Goal: Transaction & Acquisition: Purchase product/service

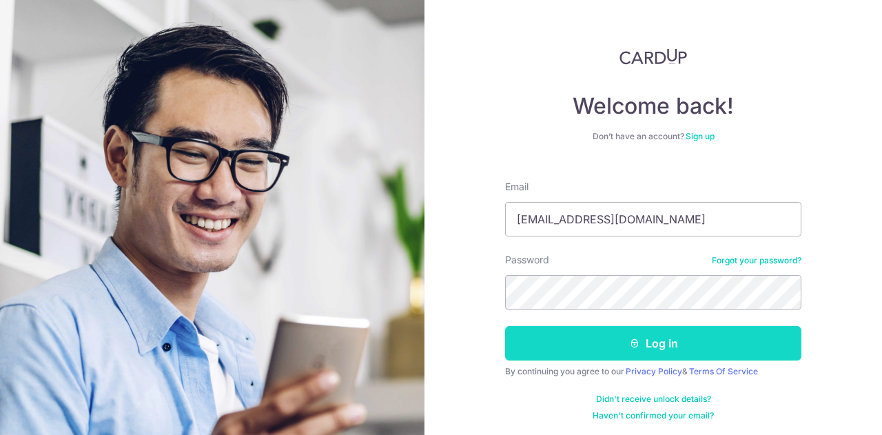
click at [667, 335] on button "Log in" at bounding box center [653, 343] width 296 height 34
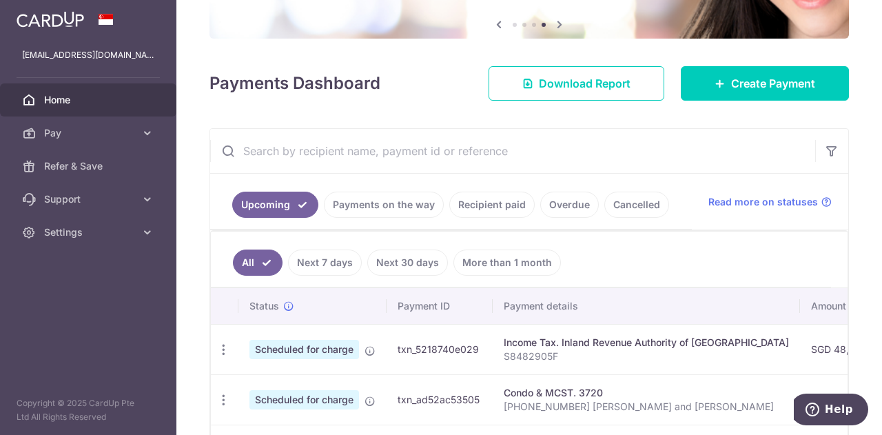
scroll to position [69, 0]
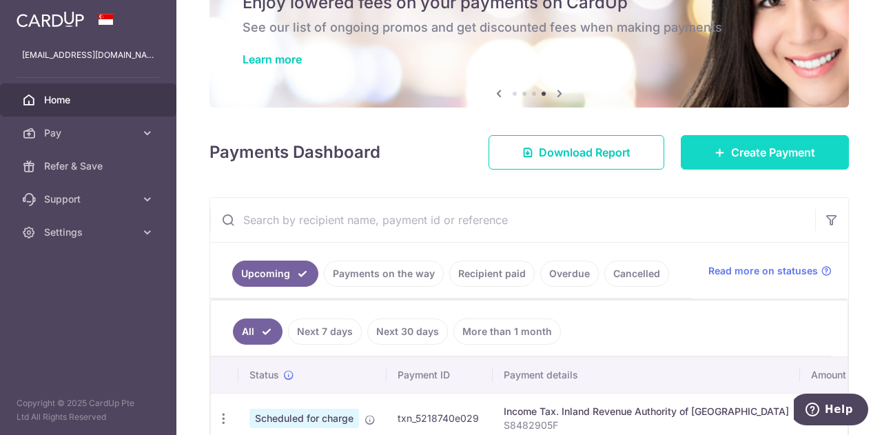
click at [731, 145] on span "Create Payment" at bounding box center [773, 152] width 84 height 17
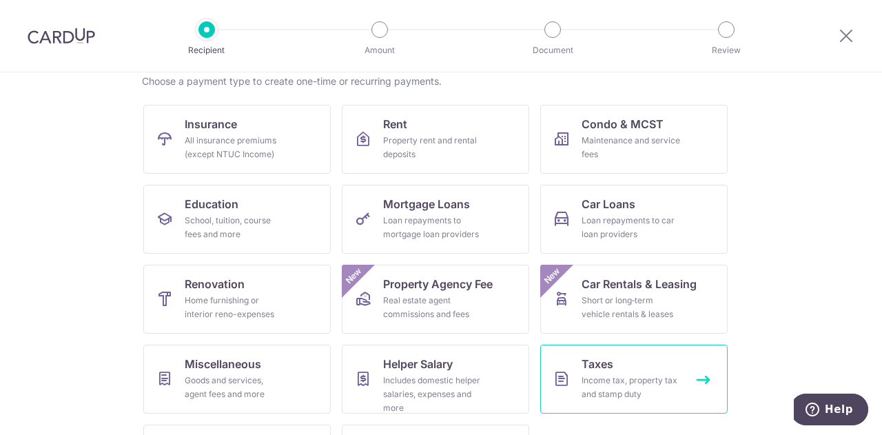
scroll to position [180, 0]
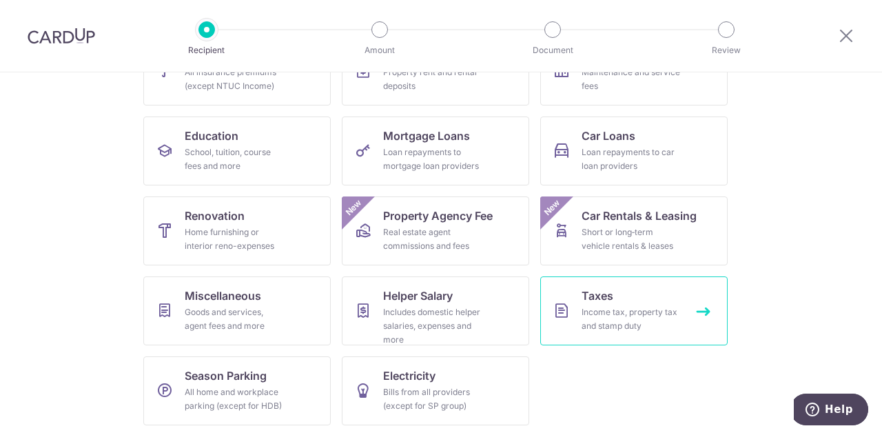
click at [656, 305] on div "Income tax, property tax and stamp duty" at bounding box center [630, 319] width 99 height 28
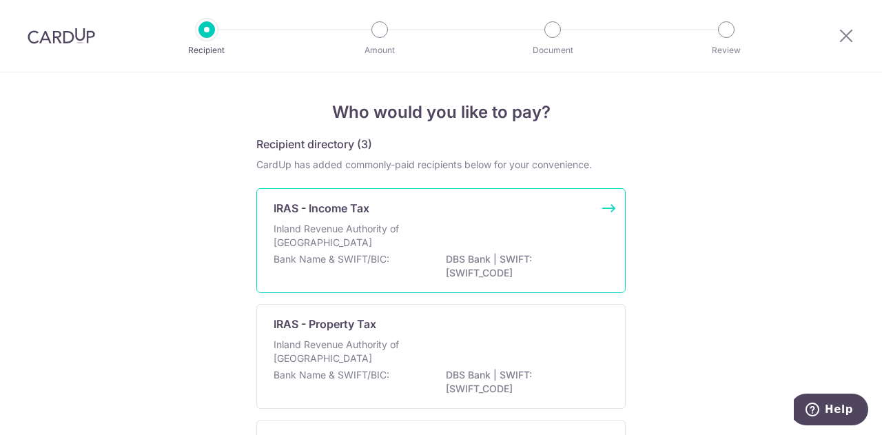
click at [464, 229] on div "Inland Revenue Authority of Singapore" at bounding box center [440, 237] width 335 height 30
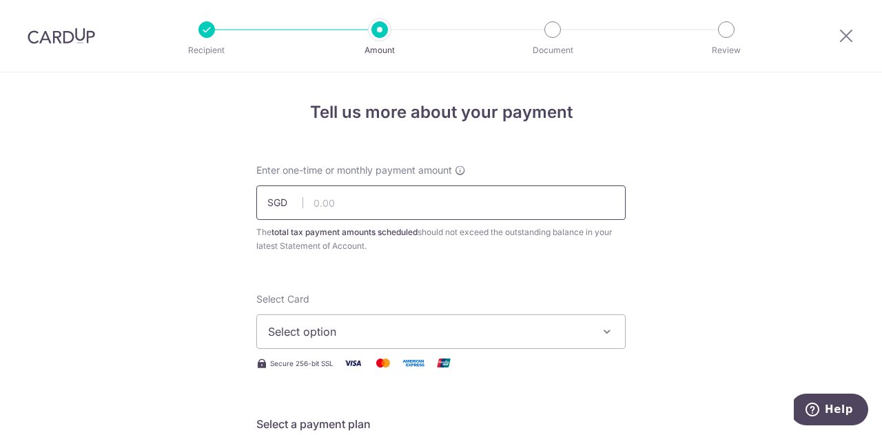
click at [413, 199] on input "text" at bounding box center [440, 202] width 369 height 34
type input "983.50"
click at [603, 327] on icon "button" at bounding box center [607, 331] width 14 height 14
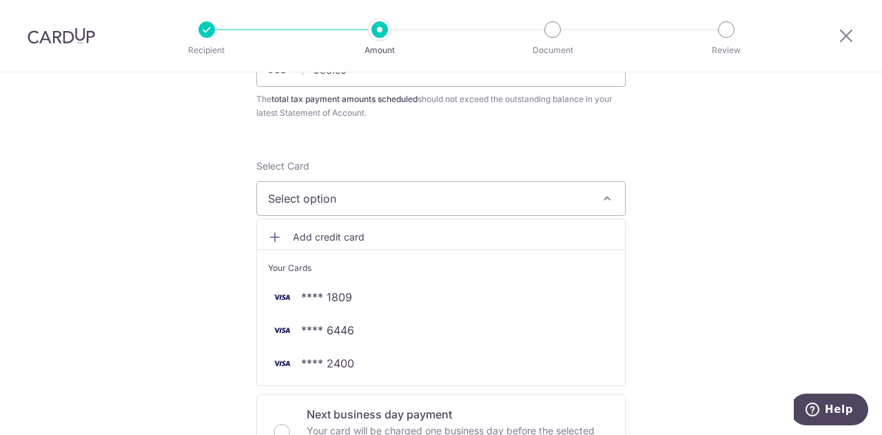
scroll to position [138, 0]
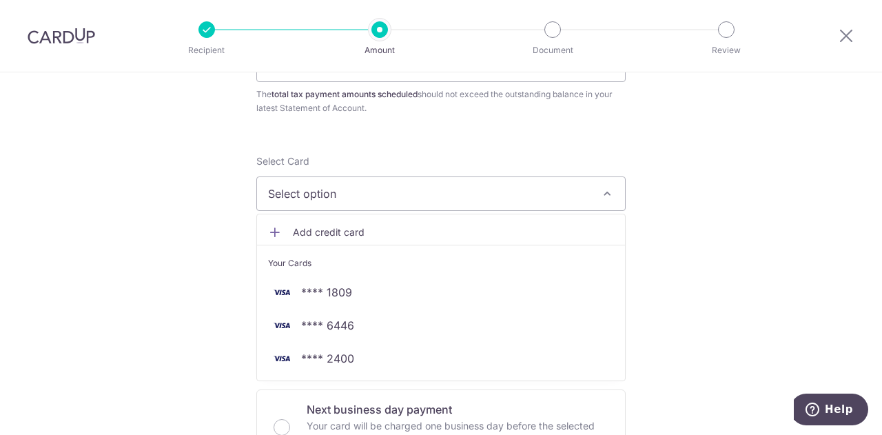
click at [273, 230] on icon at bounding box center [275, 232] width 14 height 14
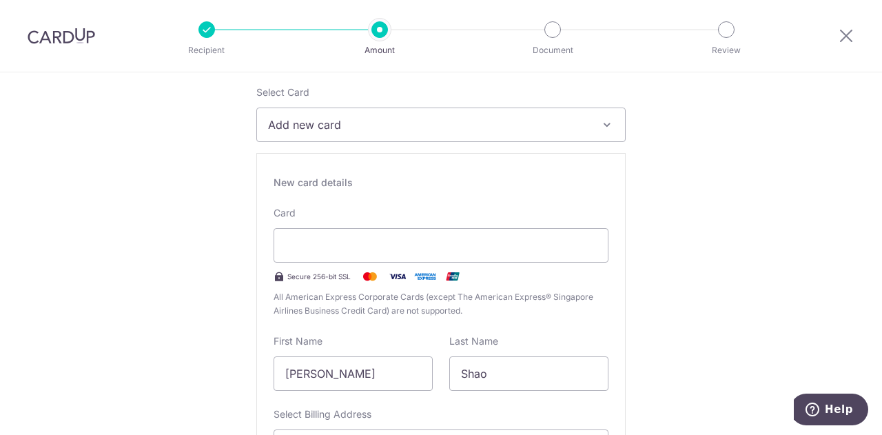
scroll to position [344, 0]
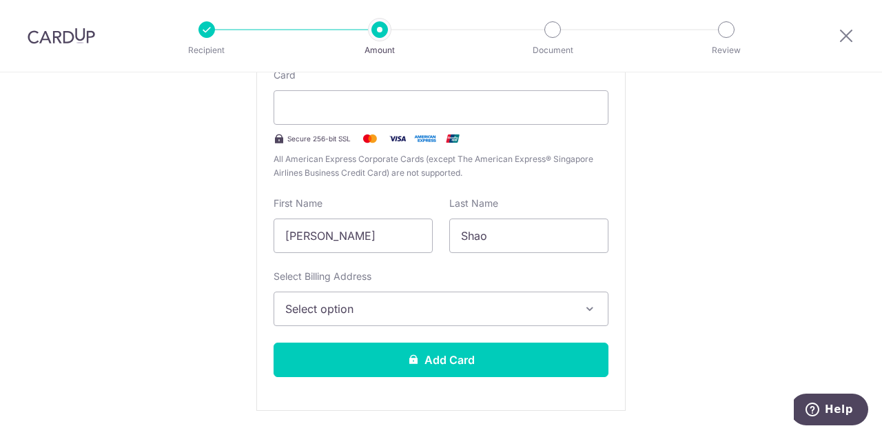
click at [536, 309] on span "Select option" at bounding box center [428, 308] width 286 height 17
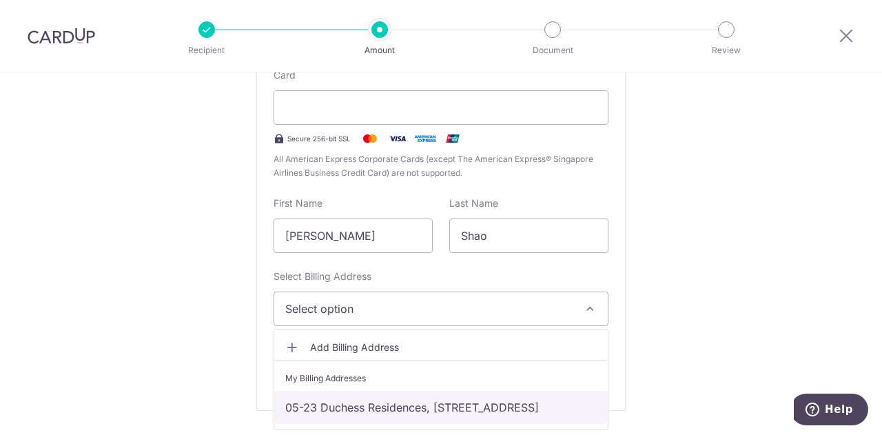
click at [533, 402] on link "05-23 Duchess Residences, [STREET_ADDRESS]" at bounding box center [440, 406] width 333 height 33
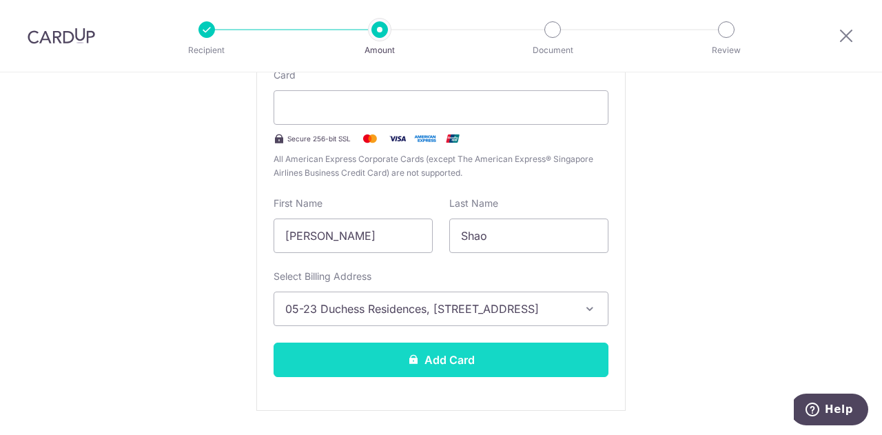
click at [574, 362] on button "Add Card" at bounding box center [440, 359] width 335 height 34
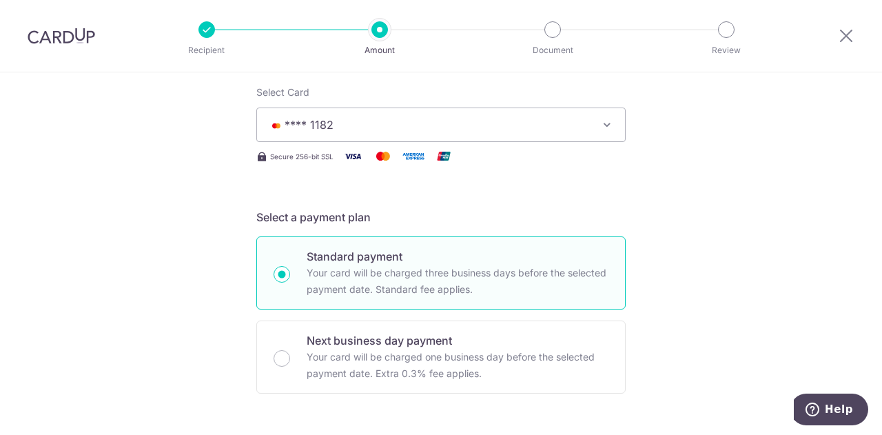
scroll to position [413, 0]
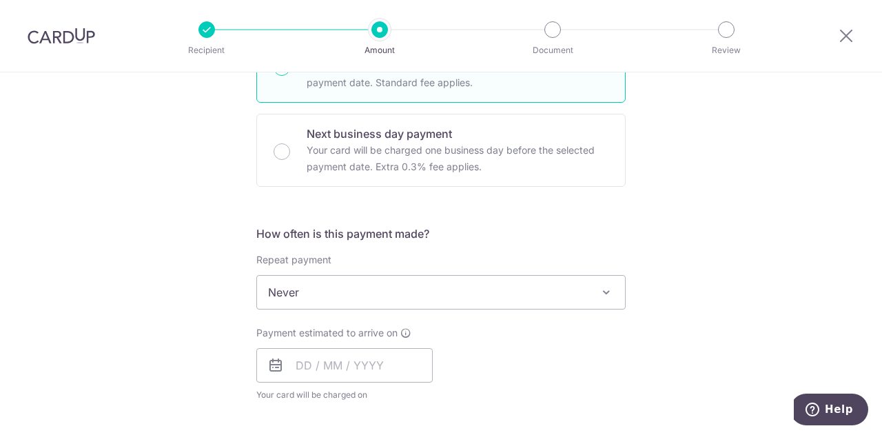
click at [591, 300] on span "Never" at bounding box center [441, 291] width 368 height 33
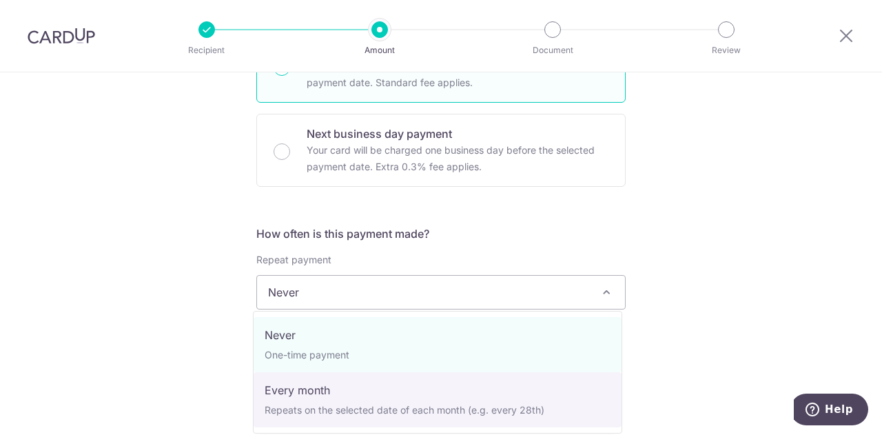
select select "3"
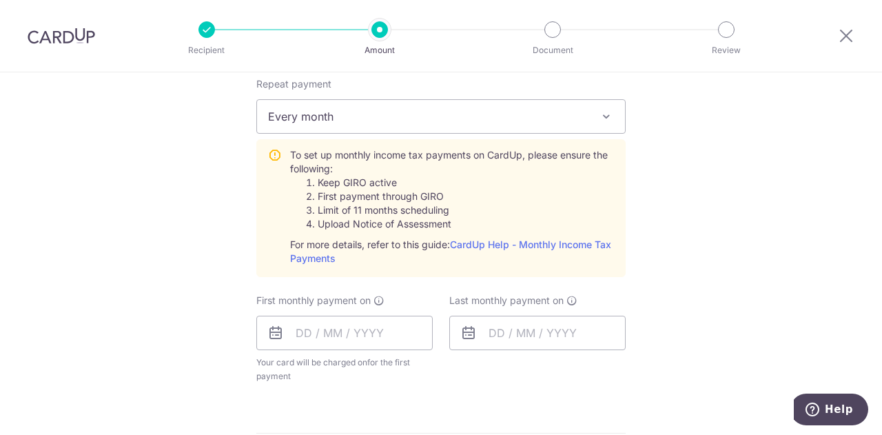
scroll to position [620, 0]
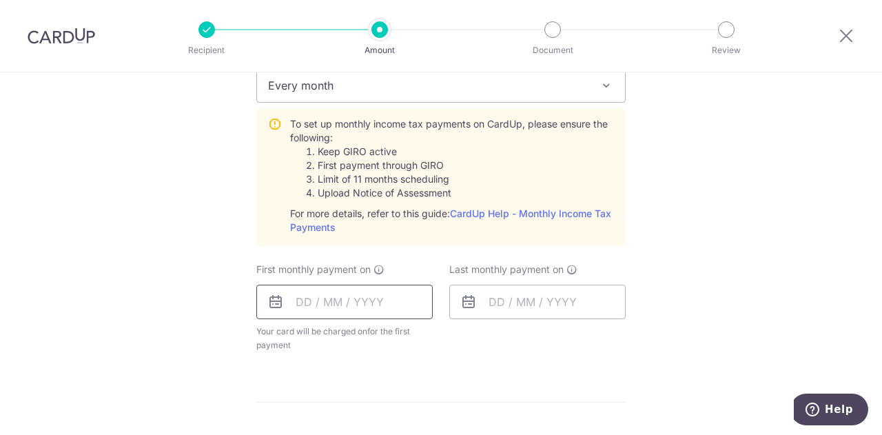
click at [306, 304] on input "text" at bounding box center [344, 301] width 176 height 34
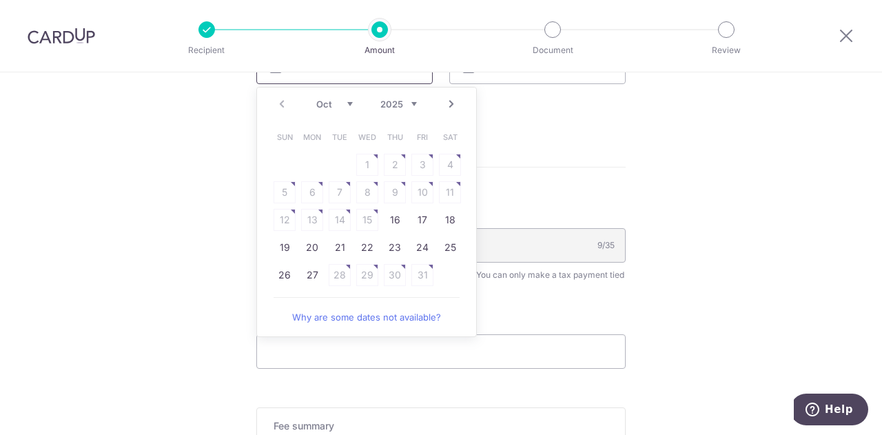
scroll to position [826, 0]
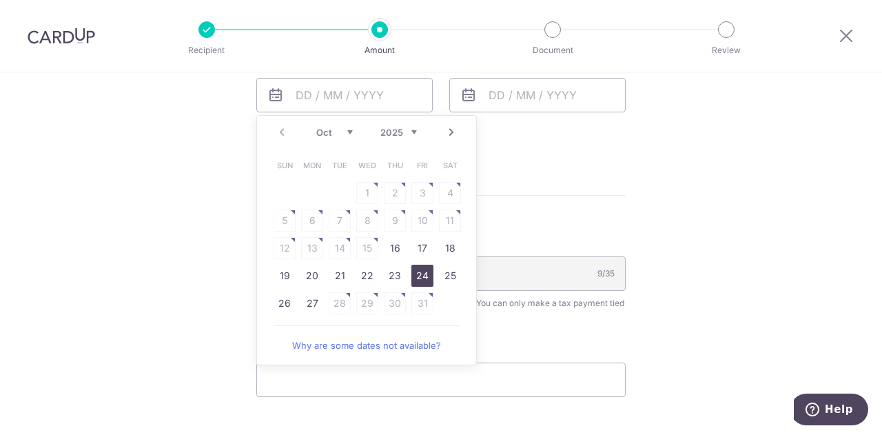
drag, startPoint x: 417, startPoint y: 273, endPoint x: 554, endPoint y: 201, distance: 154.3
click at [417, 273] on link "24" at bounding box center [422, 275] width 22 height 22
type input "[DATE]"
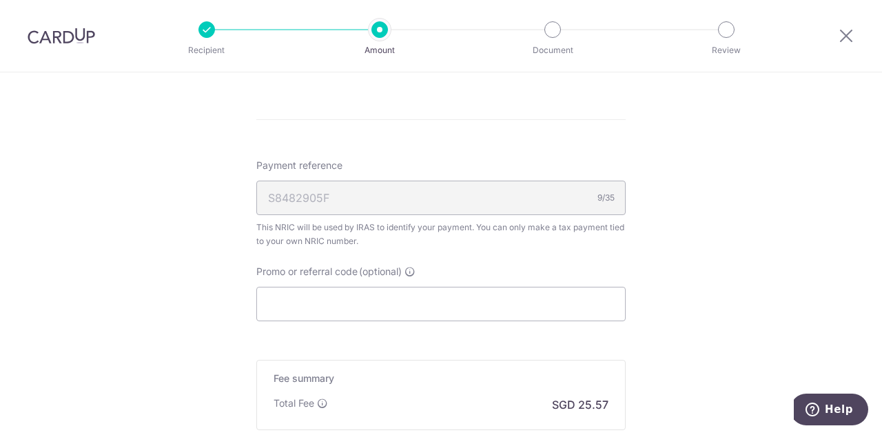
scroll to position [964, 0]
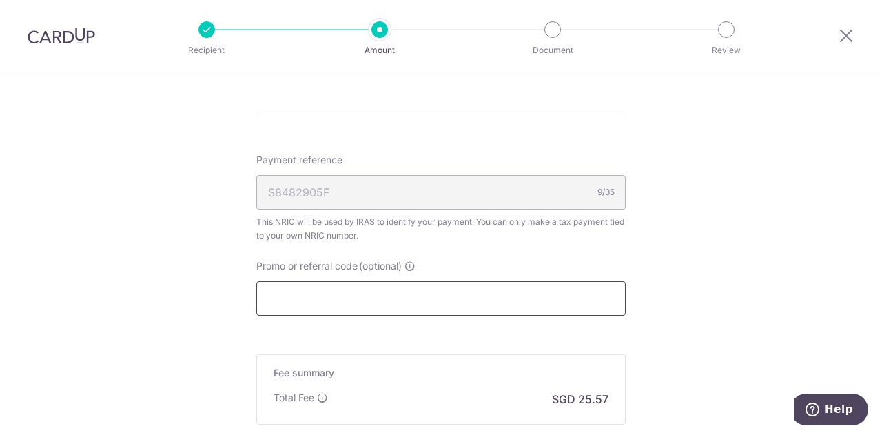
click at [468, 300] on input "Promo or referral code (optional)" at bounding box center [440, 298] width 369 height 34
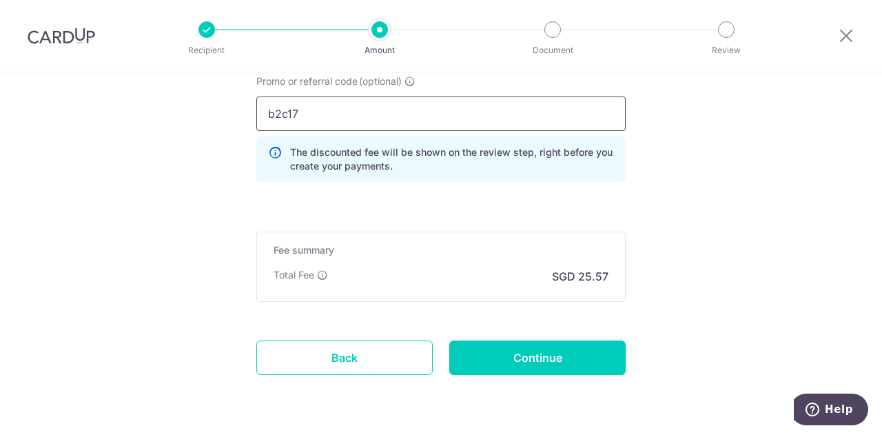
scroll to position [1171, 0]
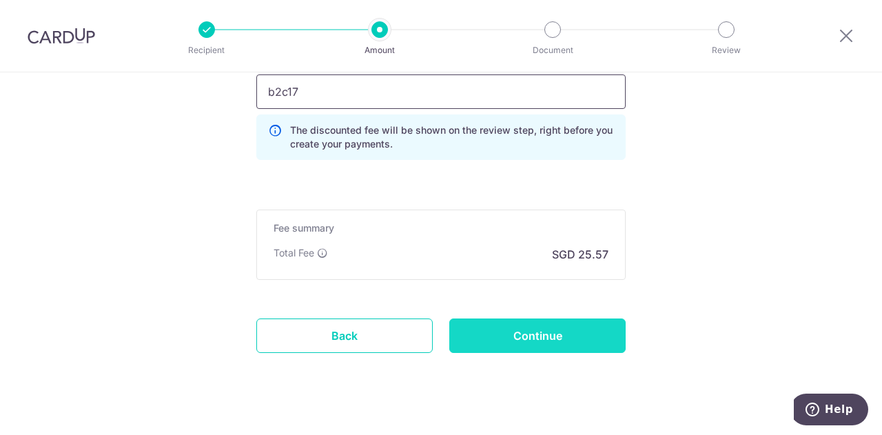
type input "b2c17"
click at [584, 334] on input "Continue" at bounding box center [537, 335] width 176 height 34
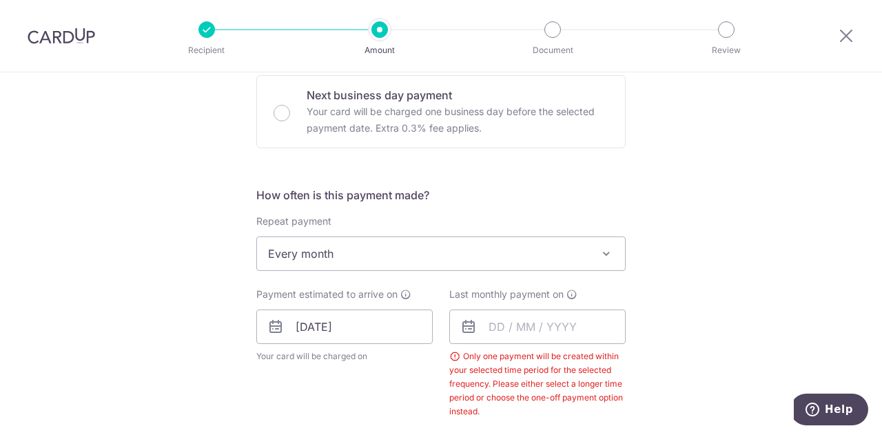
scroll to position [521, 0]
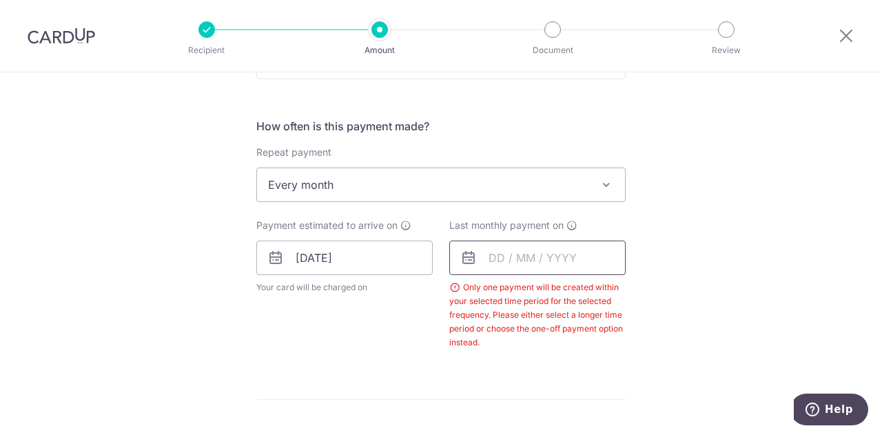
click at [576, 260] on input "text" at bounding box center [537, 257] width 176 height 34
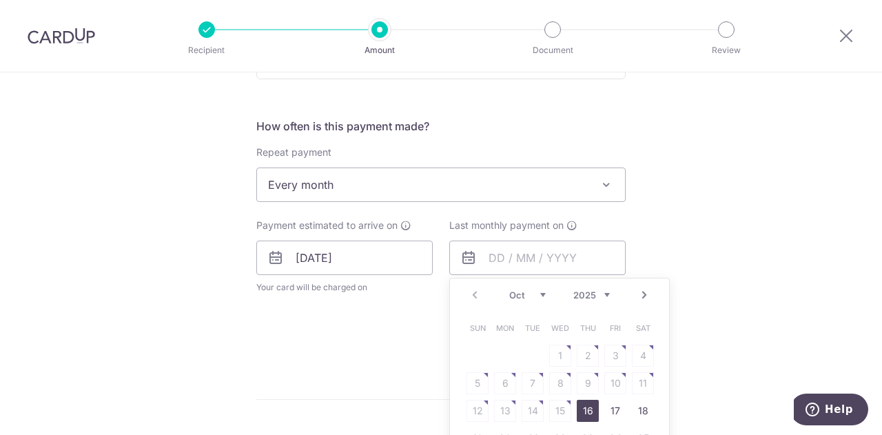
click at [643, 290] on link "Next" at bounding box center [644, 294] width 17 height 17
click at [640, 291] on link "Next" at bounding box center [644, 294] width 17 height 17
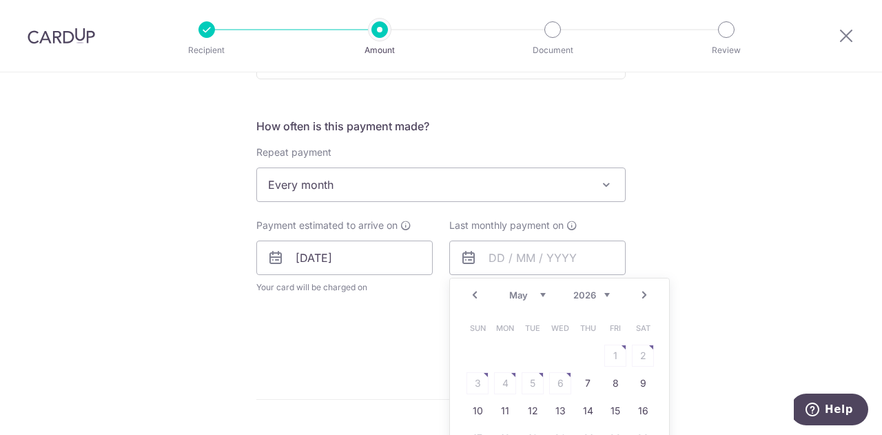
click at [640, 291] on link "Next" at bounding box center [644, 294] width 17 height 17
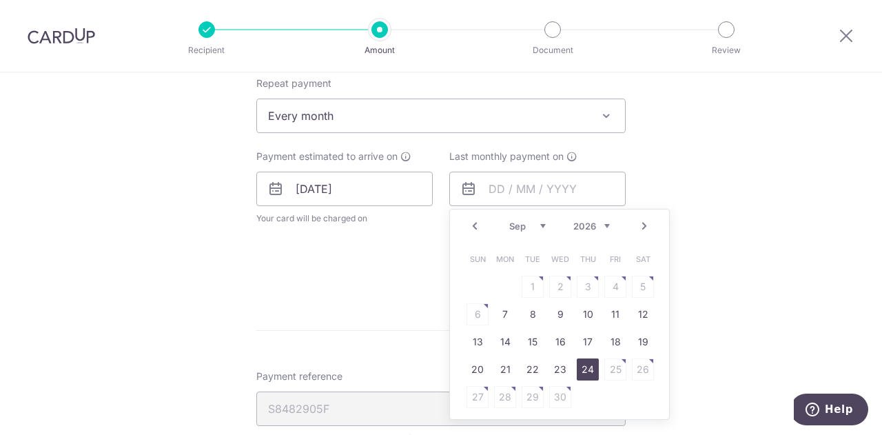
click at [583, 368] on link "24" at bounding box center [587, 369] width 22 height 22
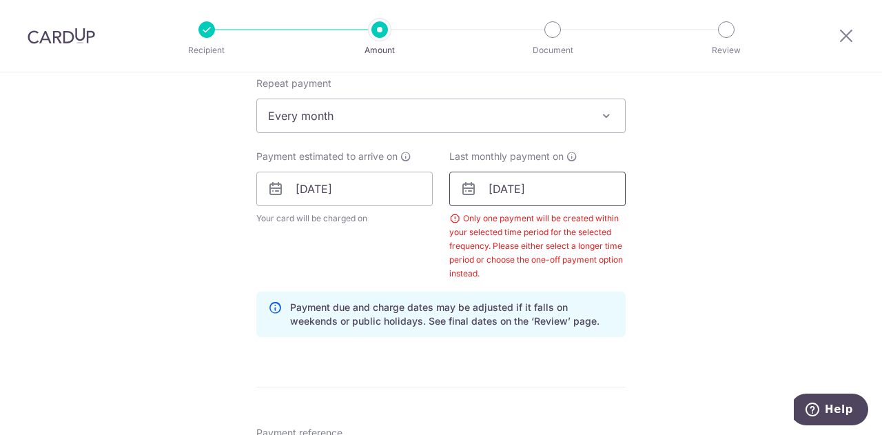
click at [587, 191] on input "24/09/2026" at bounding box center [537, 188] width 176 height 34
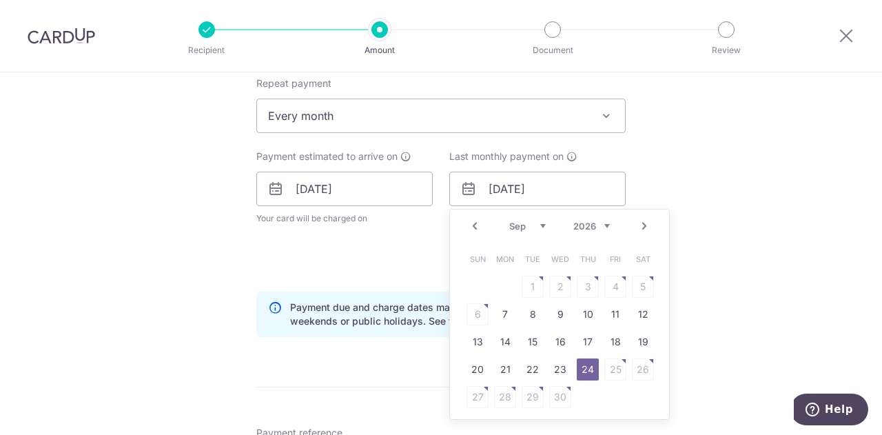
click at [473, 226] on link "Prev" at bounding box center [474, 226] width 17 height 17
click at [528, 395] on link "25" at bounding box center [532, 397] width 22 height 22
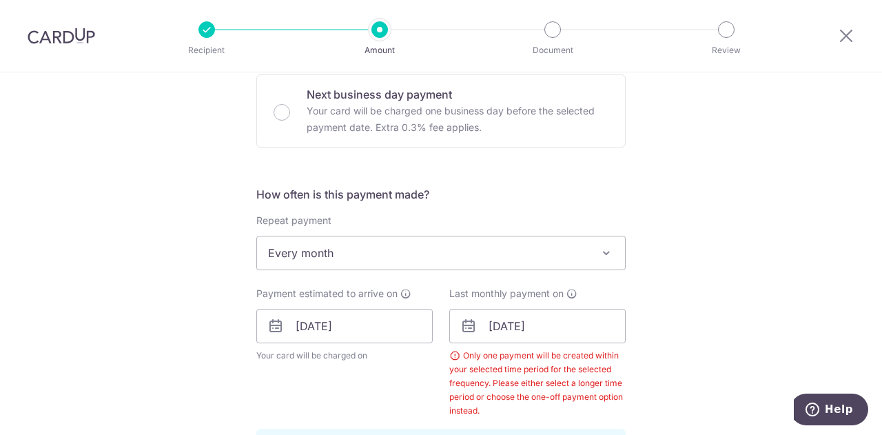
scroll to position [452, 0]
click at [574, 329] on input "25/08/2026" at bounding box center [537, 326] width 176 height 34
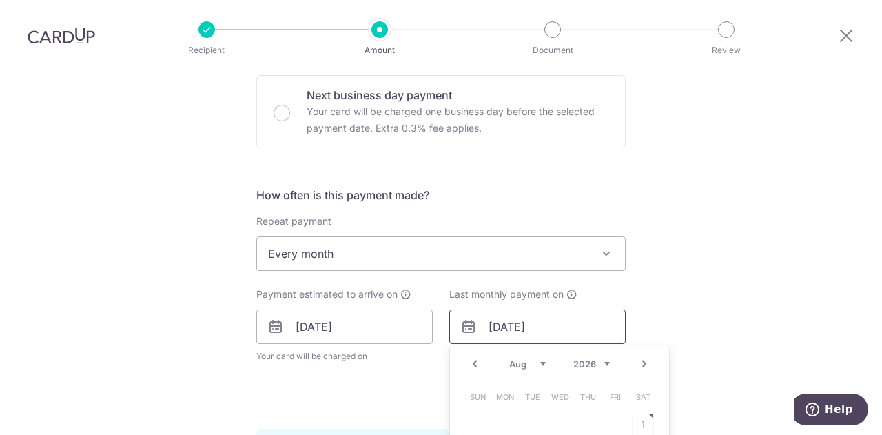
scroll to position [658, 0]
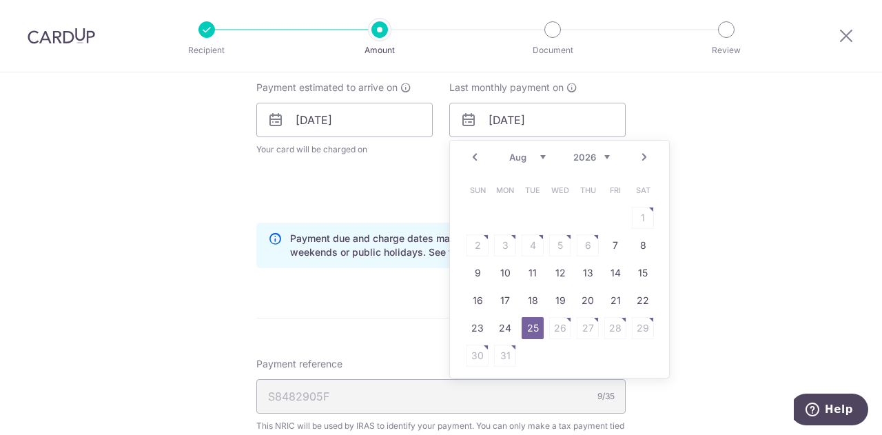
click at [474, 154] on link "Prev" at bounding box center [474, 157] width 17 height 17
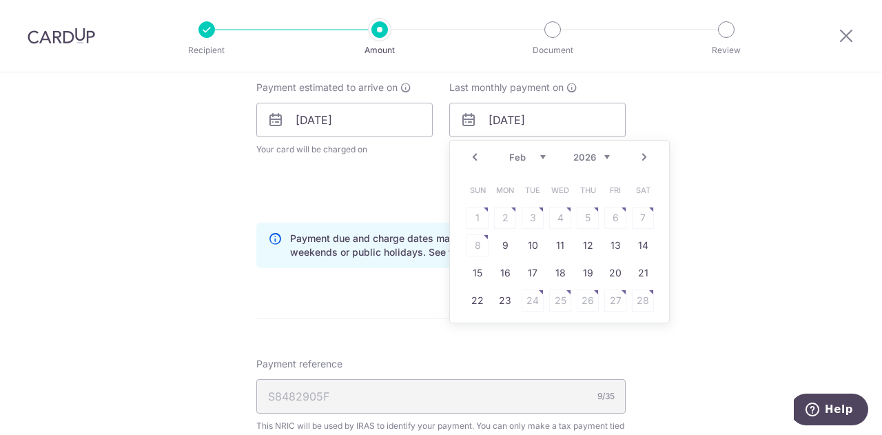
click at [474, 154] on link "Prev" at bounding box center [474, 157] width 17 height 17
click at [646, 158] on link "Next" at bounding box center [644, 157] width 17 height 17
click at [505, 298] on link "23" at bounding box center [505, 300] width 22 height 22
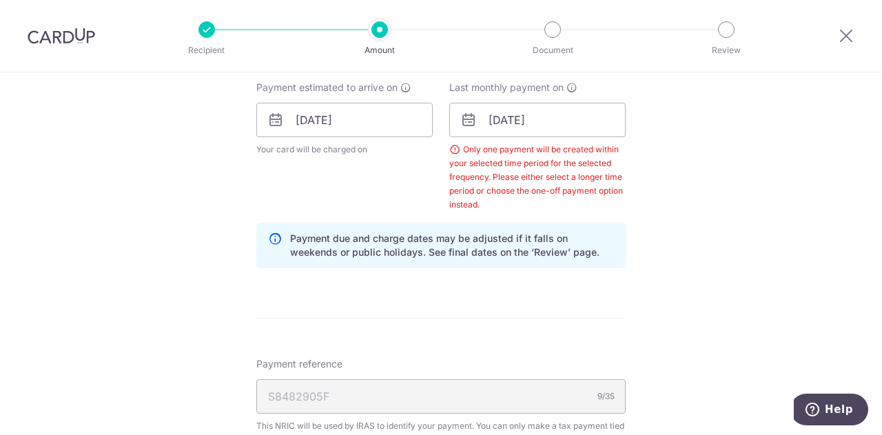
click at [710, 215] on div "Tell us more about your payment Enter one-time or monthly payment amount SGD 98…" at bounding box center [441, 140] width 882 height 1452
click at [671, 136] on div "Tell us more about your payment Enter one-time or monthly payment amount SGD 98…" at bounding box center [441, 140] width 882 height 1452
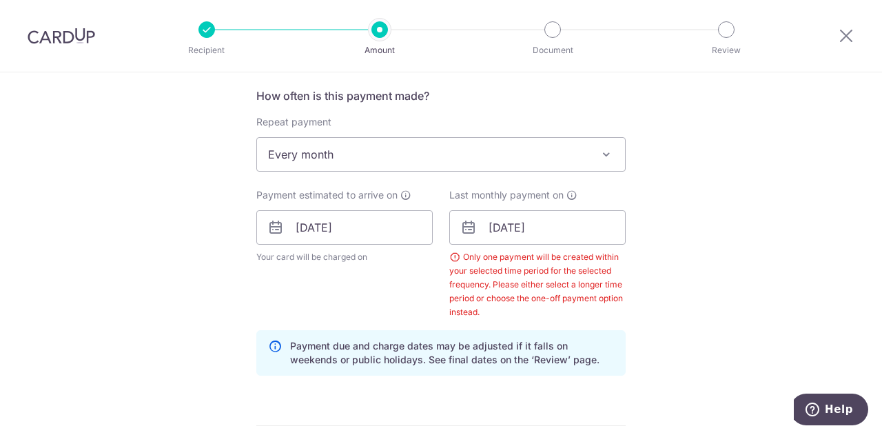
scroll to position [482, 0]
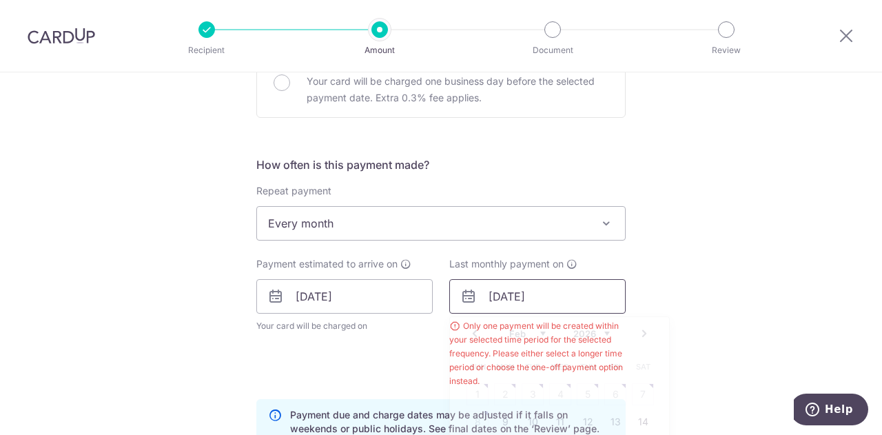
click at [566, 296] on input "[DATE]" at bounding box center [537, 296] width 176 height 34
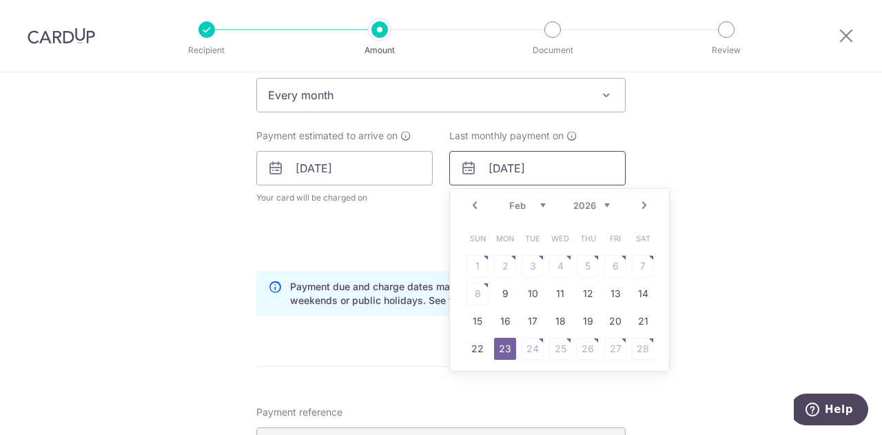
scroll to position [620, 0]
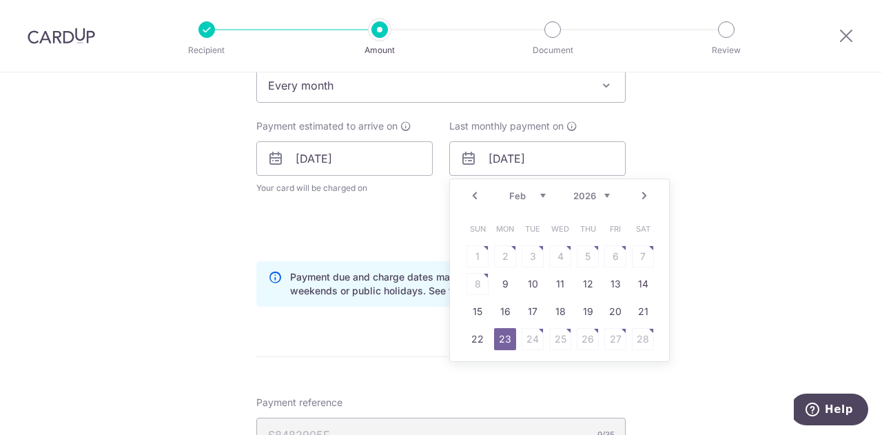
click at [638, 196] on link "Next" at bounding box center [644, 195] width 17 height 17
click at [529, 337] on link "24" at bounding box center [532, 339] width 22 height 22
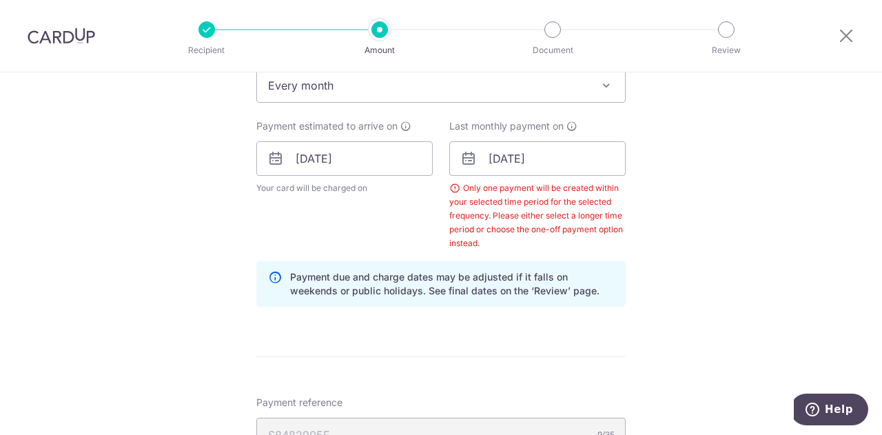
click at [549, 89] on span "Every month" at bounding box center [441, 85] width 368 height 33
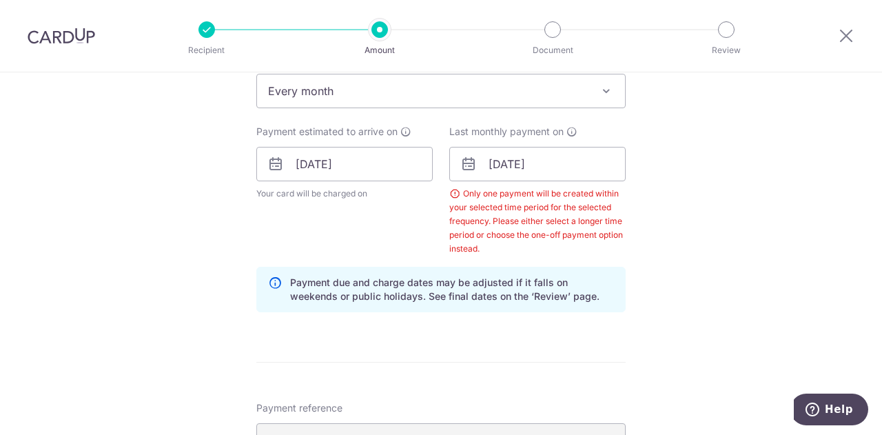
scroll to position [545, 0]
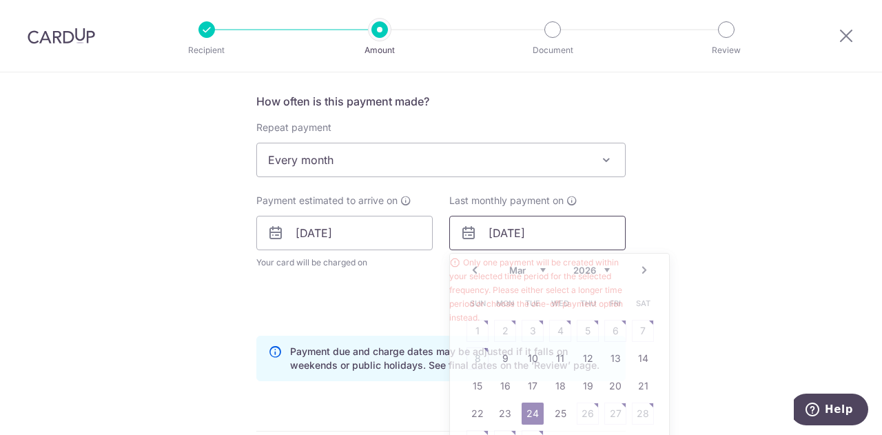
click at [597, 236] on input "24/03/2026" at bounding box center [537, 233] width 176 height 34
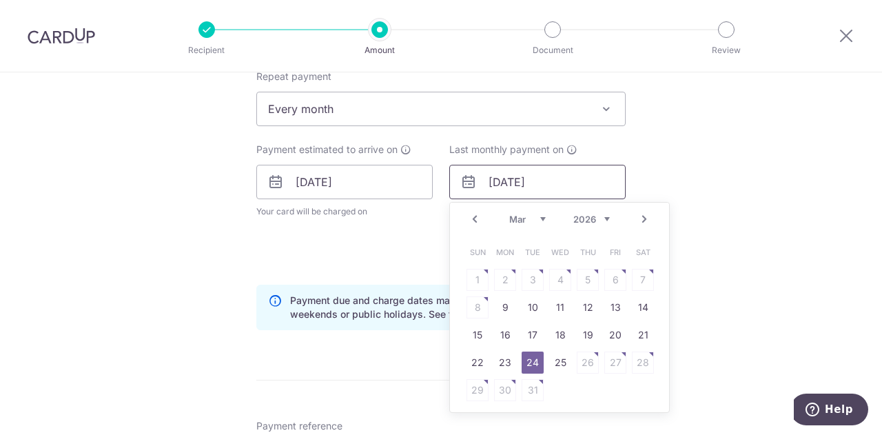
scroll to position [614, 0]
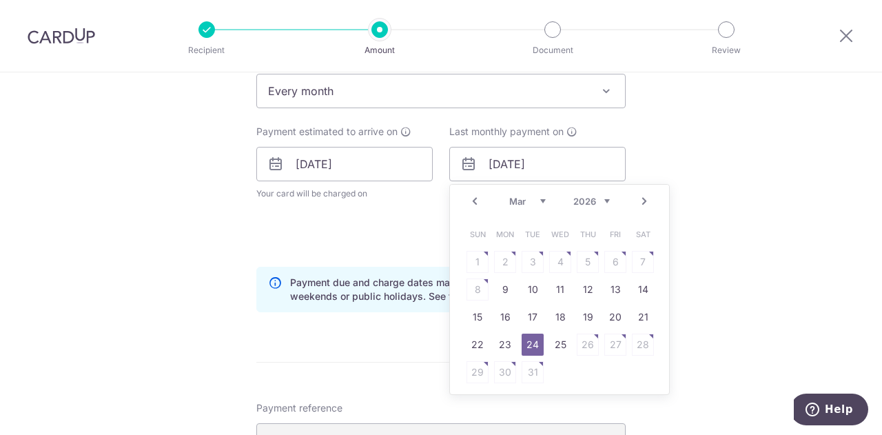
click at [643, 200] on link "Next" at bounding box center [644, 201] width 17 height 17
click at [475, 200] on link "Prev" at bounding box center [474, 201] width 17 height 17
click at [639, 199] on link "Next" at bounding box center [644, 201] width 17 height 17
click at [503, 367] on link "25" at bounding box center [505, 372] width 22 height 22
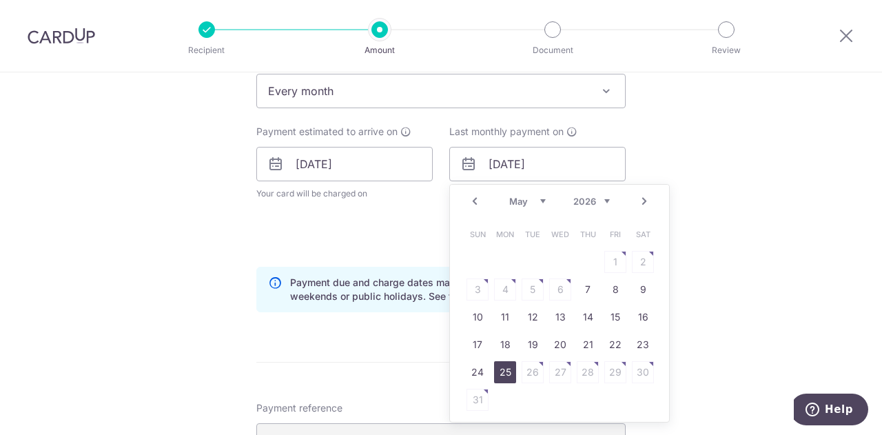
type input "25/05/2026"
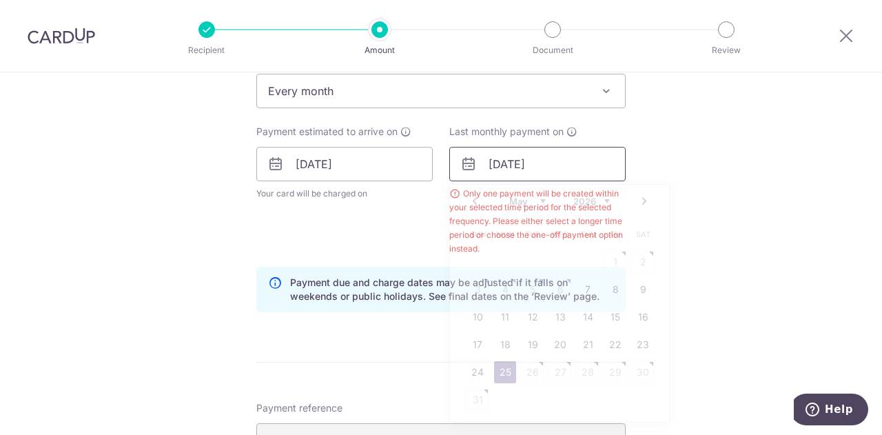
click at [492, 169] on input "25/05/2026" at bounding box center [537, 164] width 176 height 34
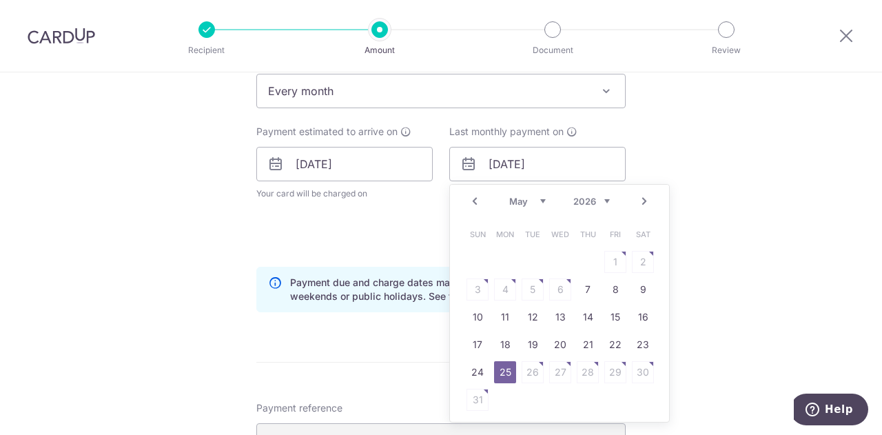
click at [421, 87] on span "Every month" at bounding box center [441, 90] width 368 height 33
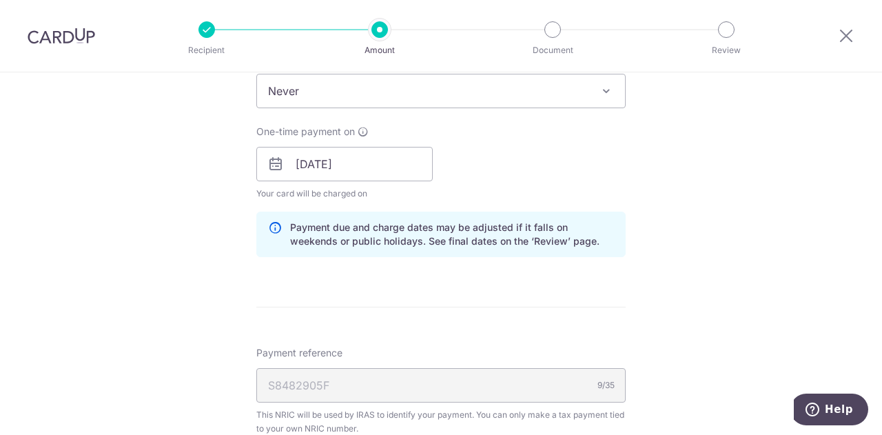
scroll to position [545, 0]
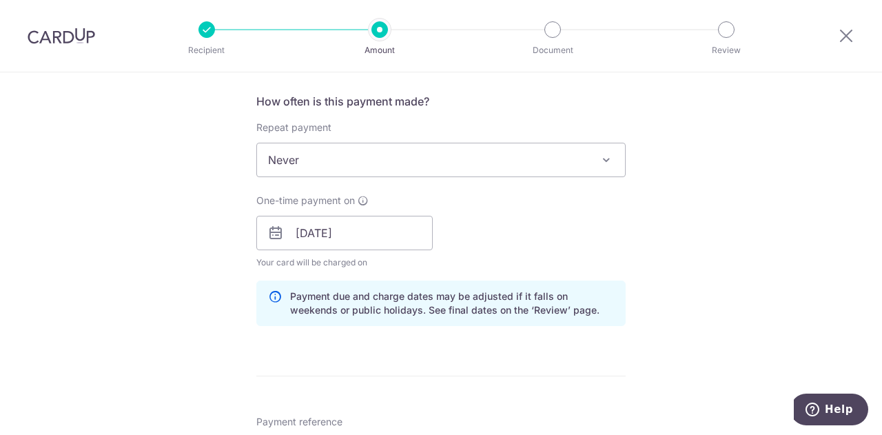
click at [503, 155] on span "Never" at bounding box center [441, 159] width 368 height 33
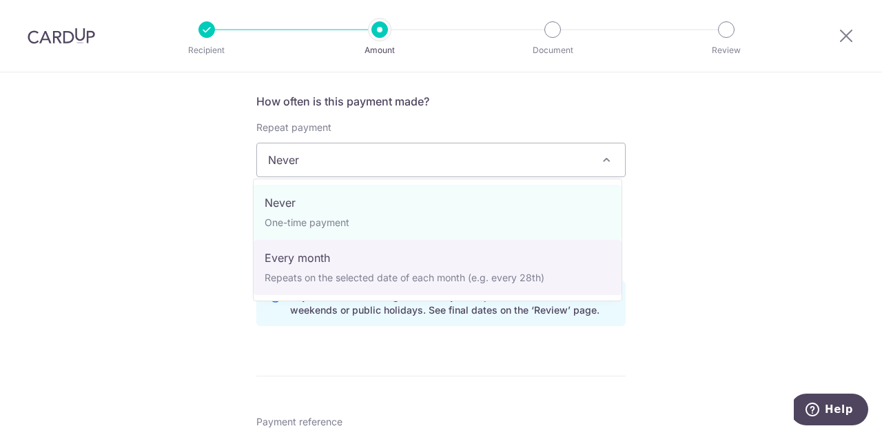
select select "3"
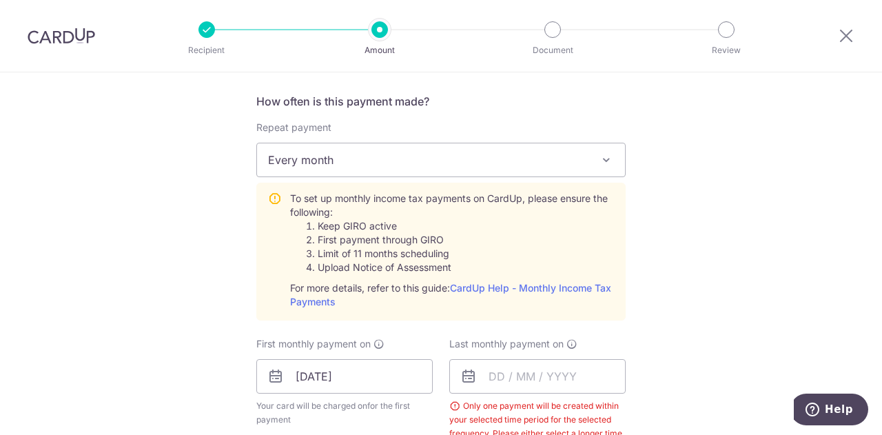
scroll to position [683, 0]
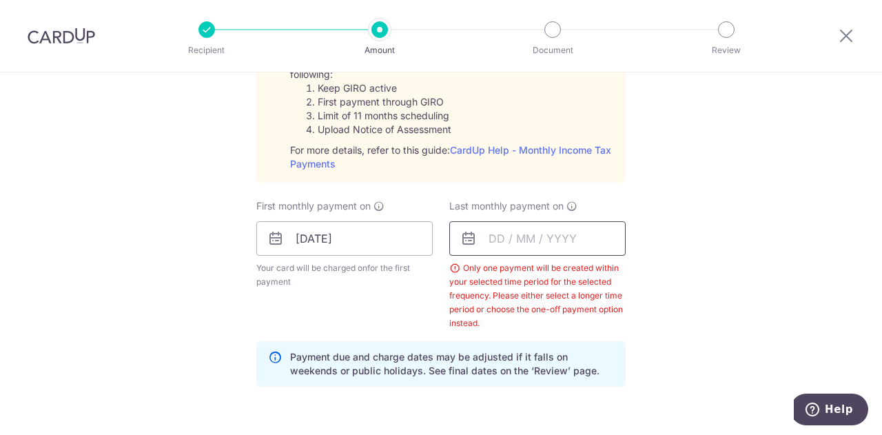
click at [590, 237] on input "text" at bounding box center [537, 238] width 176 height 34
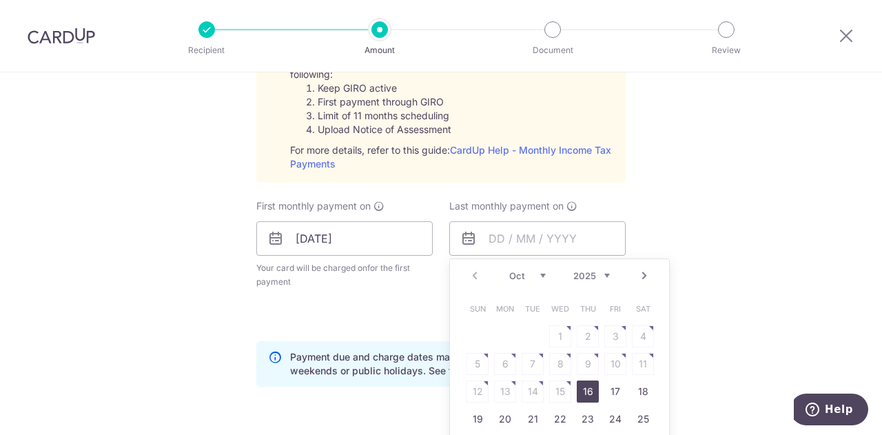
click at [638, 273] on link "Next" at bounding box center [644, 275] width 17 height 17
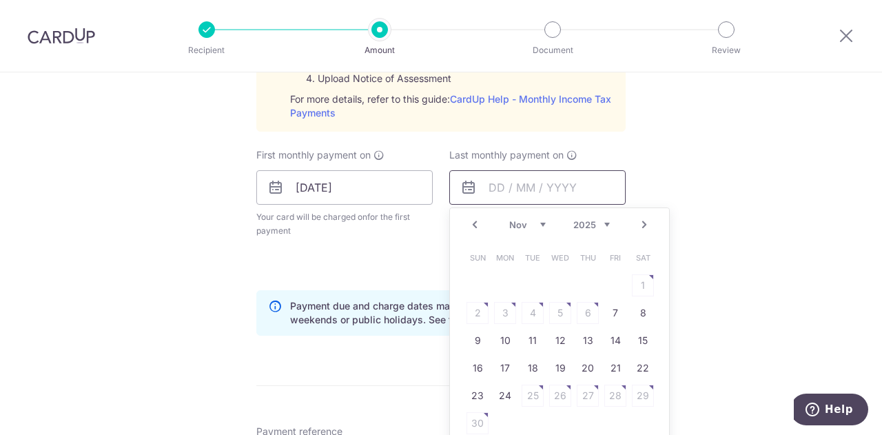
scroll to position [752, 0]
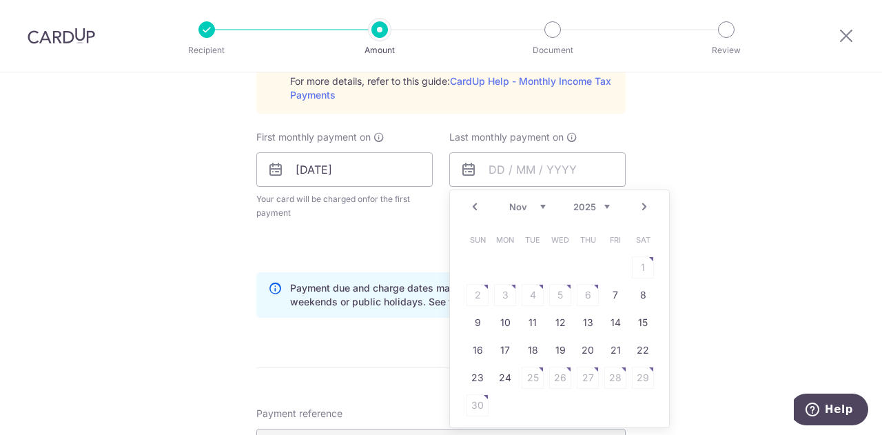
click at [642, 204] on link "Next" at bounding box center [644, 206] width 17 height 17
click at [503, 374] on link "26" at bounding box center [505, 377] width 22 height 22
type input "26/01/2026"
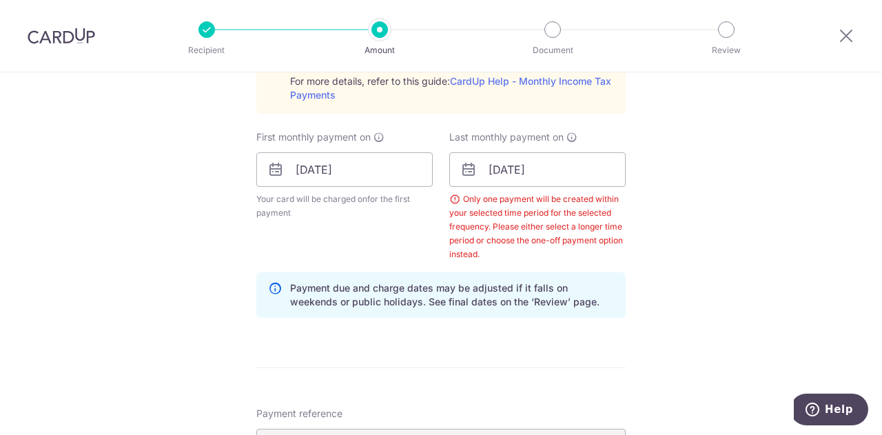
click at [698, 251] on div "Tell us more about your payment Enter one-time or monthly payment amount SGD 98…" at bounding box center [441, 118] width 882 height 1596
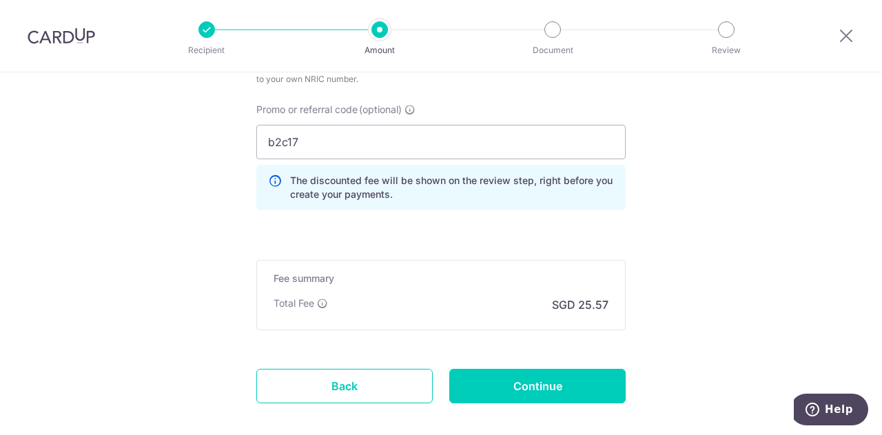
scroll to position [1229, 0]
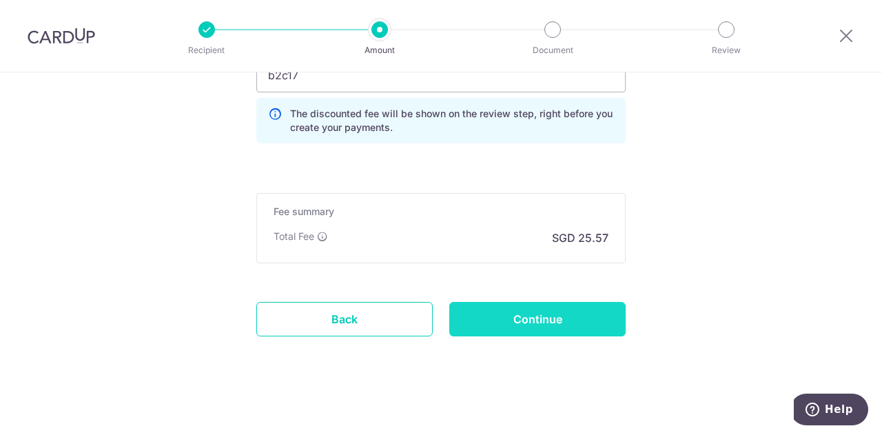
click at [598, 315] on input "Continue" at bounding box center [537, 319] width 176 height 34
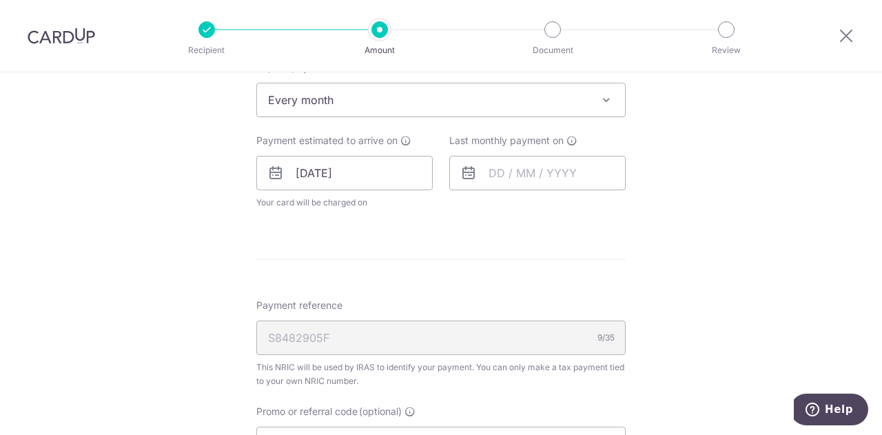
scroll to position [719, 0]
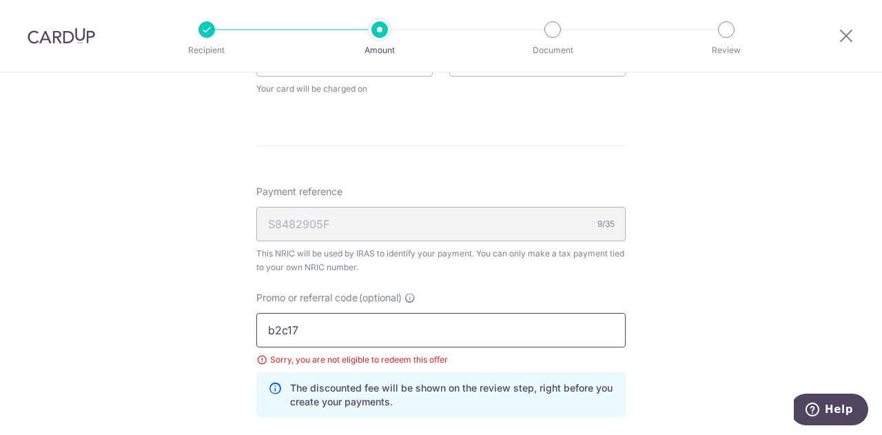
click at [361, 320] on input "b2c17" at bounding box center [440, 330] width 369 height 34
drag, startPoint x: 364, startPoint y: 326, endPoint x: 241, endPoint y: 317, distance: 122.9
click at [241, 317] on div "Tell us more about your payment Enter one-time or monthly payment amount SGD 98…" at bounding box center [441, 33] width 882 height 1360
type input "vtax25r"
click at [689, 227] on div "Tell us more about your payment Enter one-time or monthly payment amount SGD 98…" at bounding box center [441, 33] width 882 height 1360
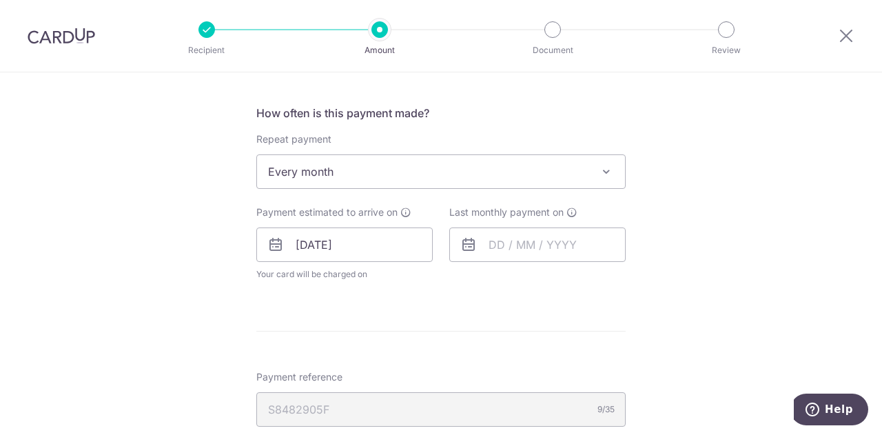
scroll to position [512, 0]
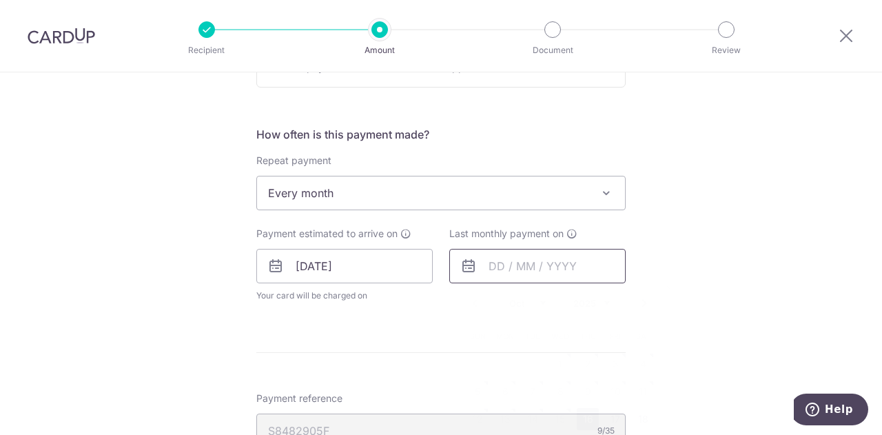
click at [536, 266] on input "text" at bounding box center [537, 266] width 176 height 34
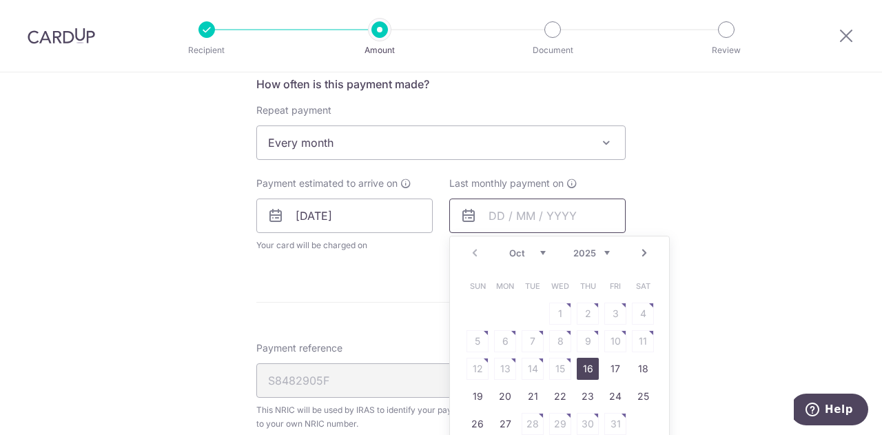
scroll to position [581, 0]
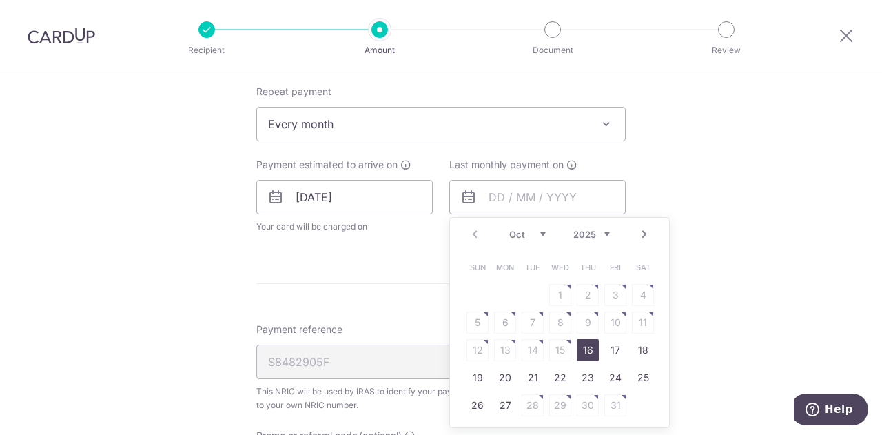
click at [638, 232] on link "Next" at bounding box center [644, 234] width 17 height 17
click at [501, 403] on link "24" at bounding box center [505, 405] width 22 height 22
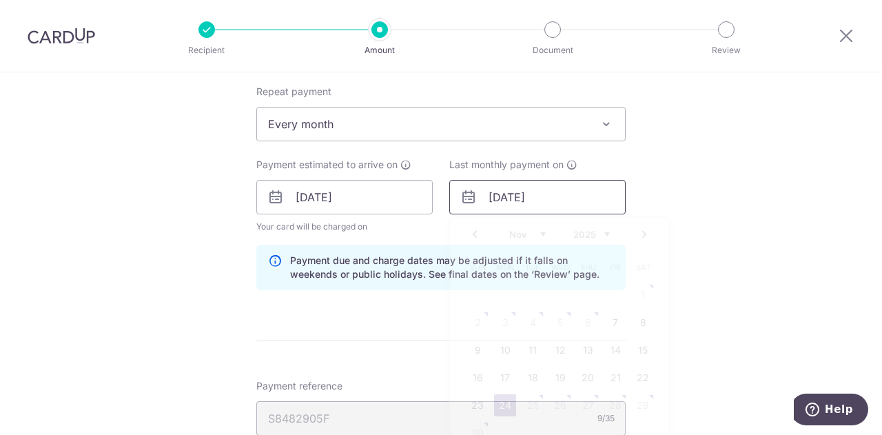
click at [606, 191] on input "24/11/2025" at bounding box center [537, 197] width 176 height 34
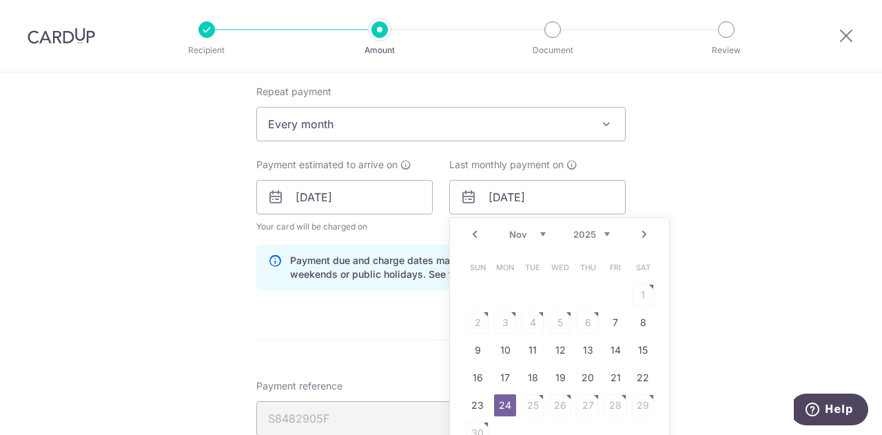
click at [642, 232] on link "Next" at bounding box center [644, 234] width 17 height 17
click at [582, 376] on link "25" at bounding box center [587, 377] width 22 height 22
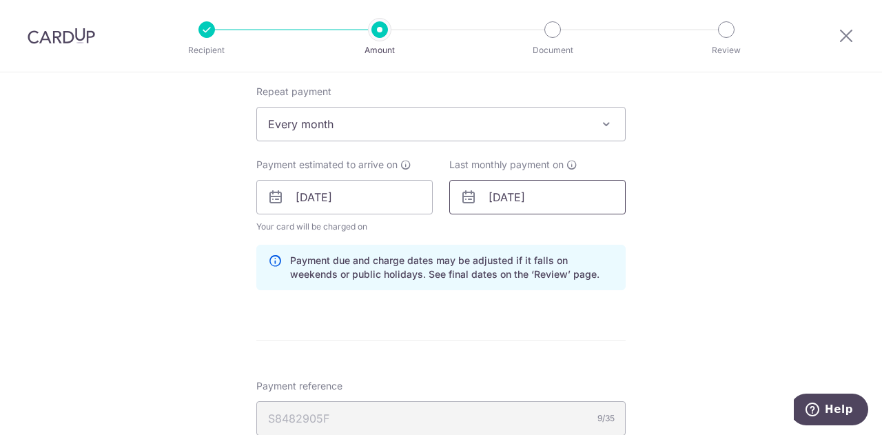
click at [563, 205] on input "25/12/2025" at bounding box center [537, 197] width 176 height 34
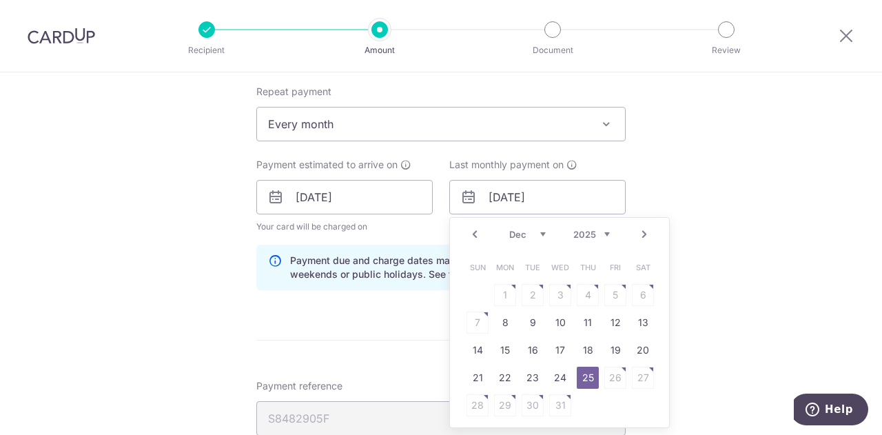
click at [640, 231] on link "Next" at bounding box center [644, 234] width 17 height 17
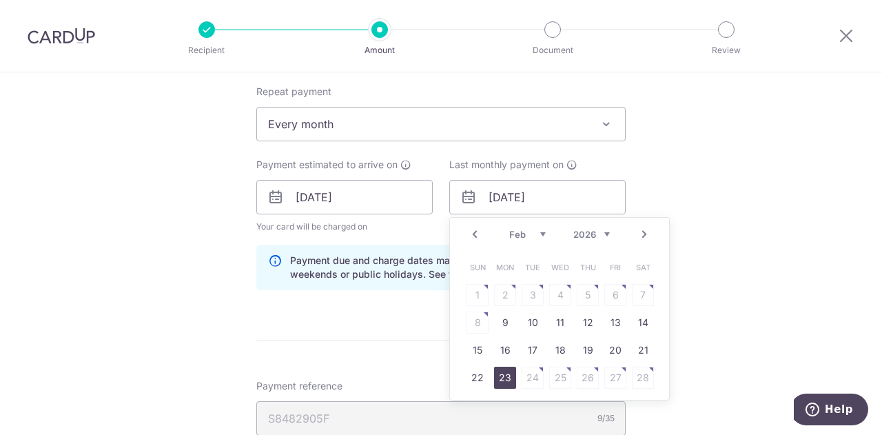
click at [505, 377] on link "23" at bounding box center [505, 377] width 22 height 22
type input "[DATE]"
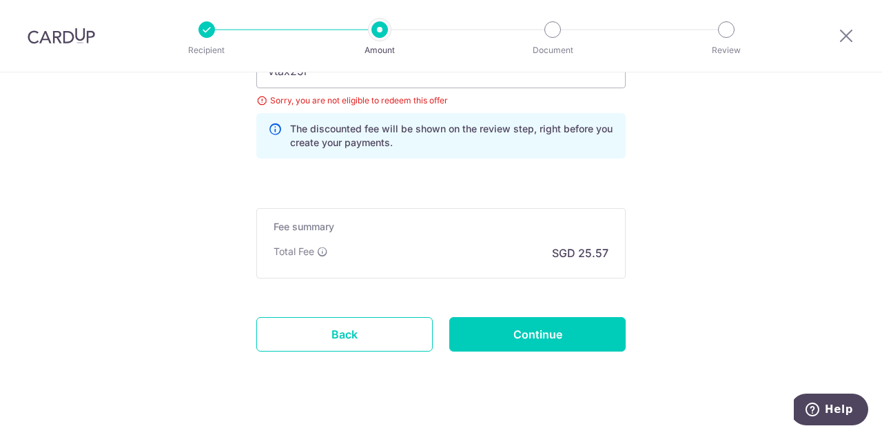
scroll to position [1050, 0]
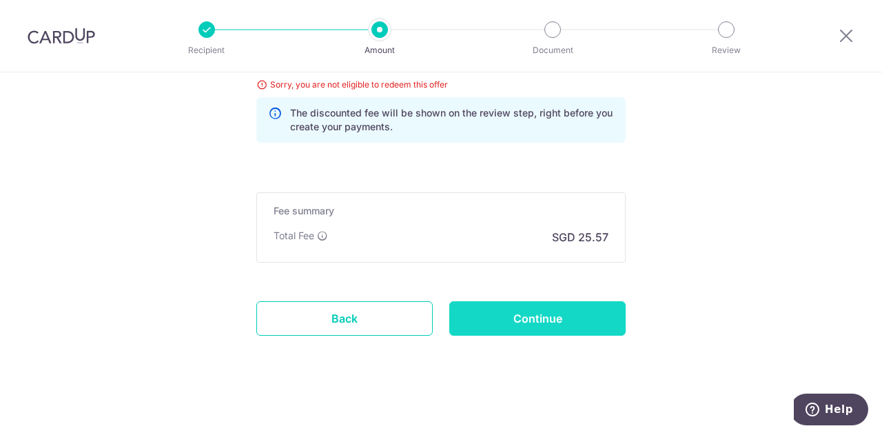
click at [578, 314] on input "Continue" at bounding box center [537, 318] width 176 height 34
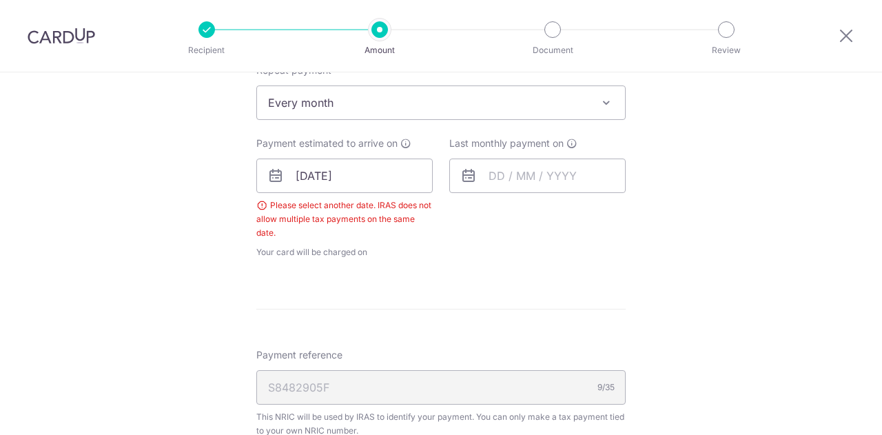
scroll to position [590, 0]
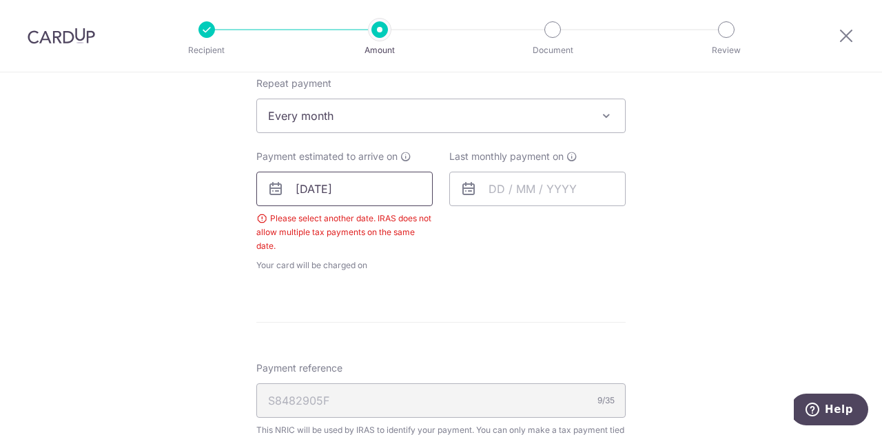
click at [387, 187] on input "[DATE]" at bounding box center [344, 188] width 176 height 34
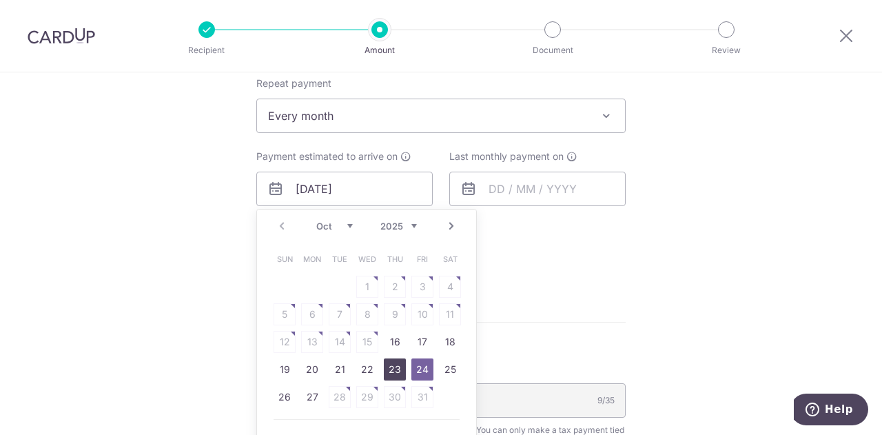
click at [389, 366] on link "23" at bounding box center [395, 369] width 22 height 22
type input "[DATE]"
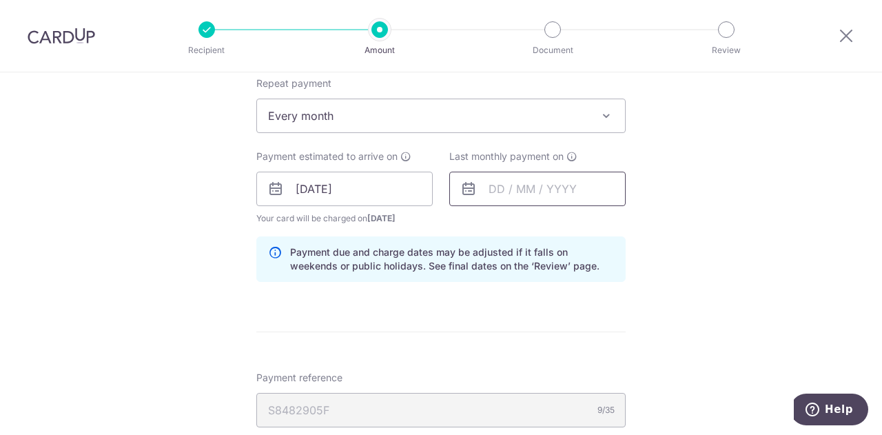
click at [536, 189] on input "text" at bounding box center [537, 188] width 176 height 34
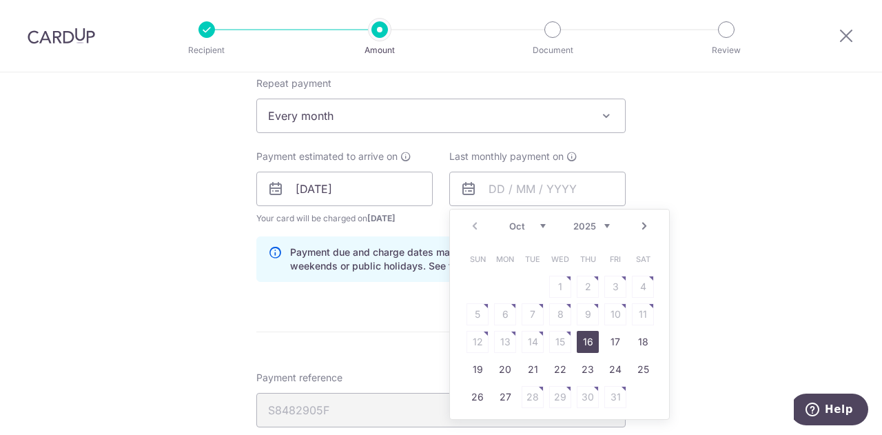
click at [640, 227] on link "Next" at bounding box center [644, 226] width 17 height 17
click at [638, 227] on link "Next" at bounding box center [644, 226] width 17 height 17
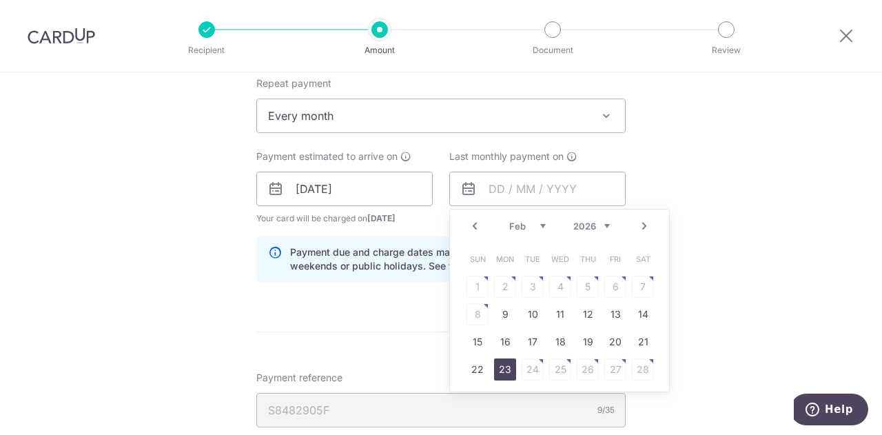
click at [501, 366] on link "23" at bounding box center [505, 369] width 22 height 22
type input "[DATE]"
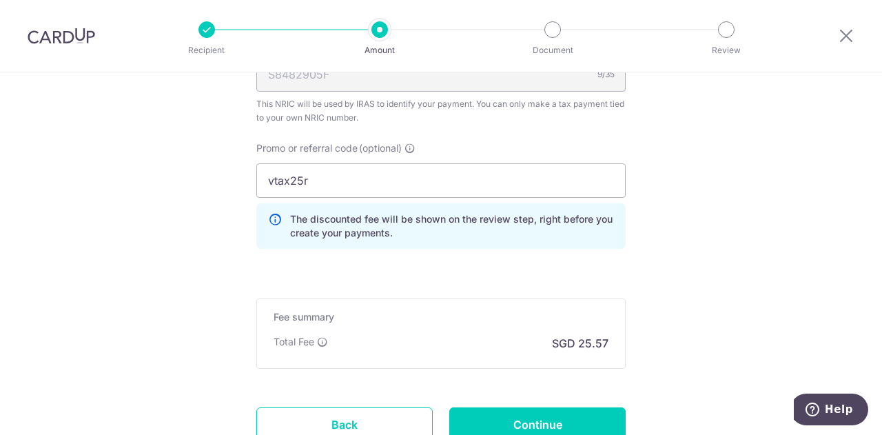
scroll to position [1003, 0]
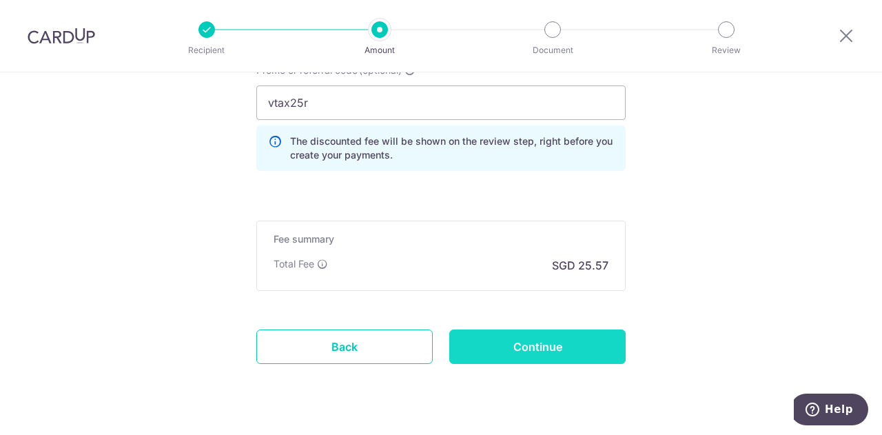
click at [576, 345] on input "Continue" at bounding box center [537, 346] width 176 height 34
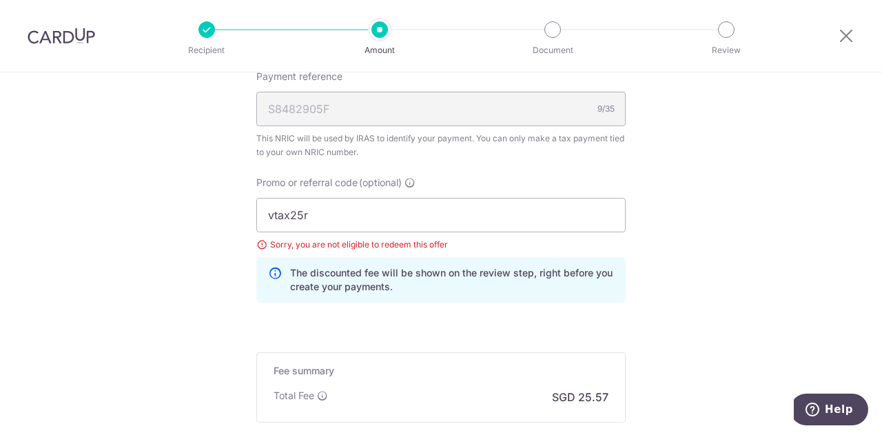
scroll to position [788, 0]
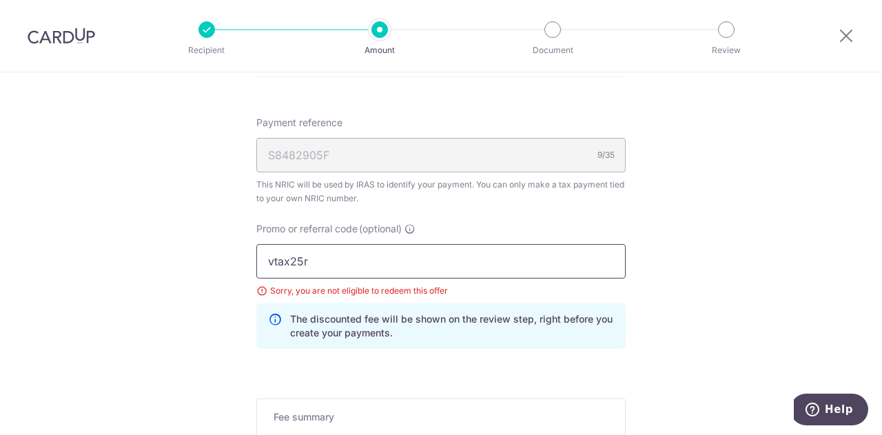
drag, startPoint x: 339, startPoint y: 261, endPoint x: 267, endPoint y: 253, distance: 72.1
click at [267, 253] on input "vtax25r" at bounding box center [440, 261] width 369 height 34
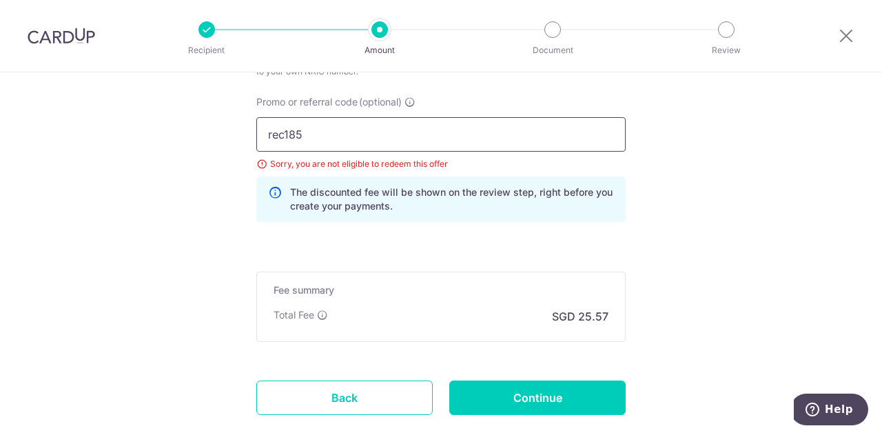
scroll to position [994, 0]
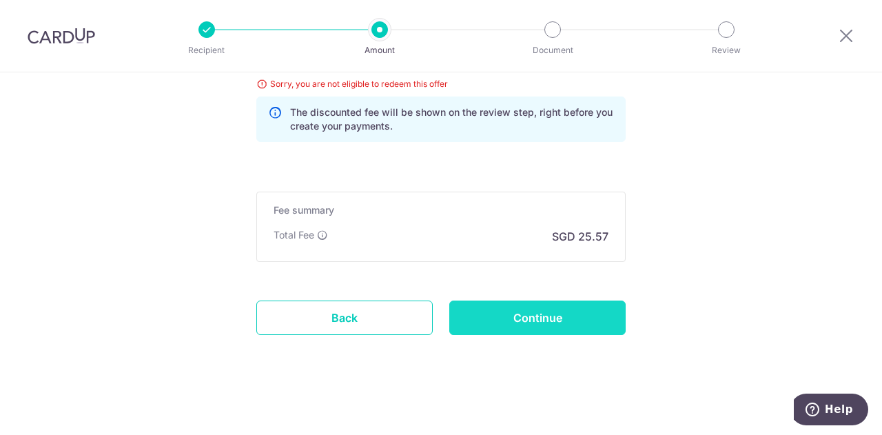
type input "rec185"
click at [552, 311] on input "Continue" at bounding box center [537, 317] width 176 height 34
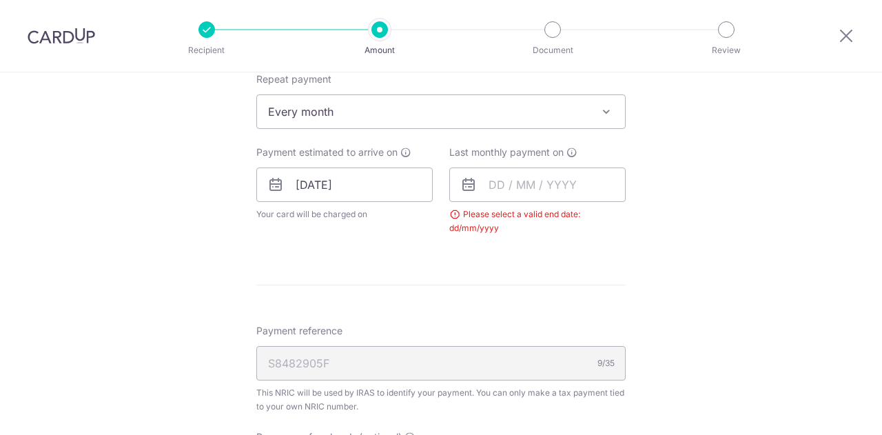
scroll to position [590, 0]
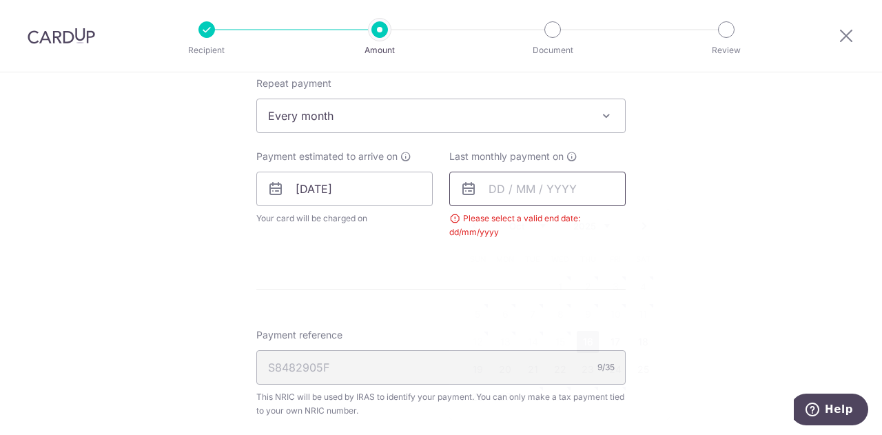
click at [510, 190] on input "text" at bounding box center [537, 188] width 176 height 34
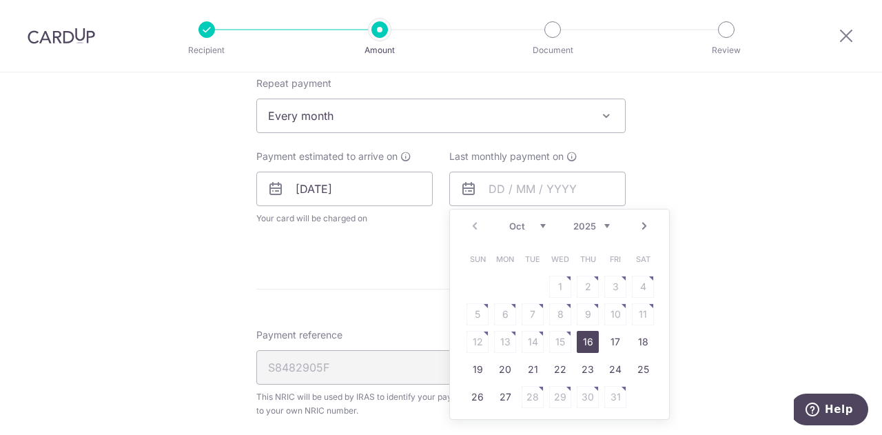
click at [638, 225] on link "Next" at bounding box center [644, 226] width 17 height 17
click at [641, 225] on link "Next" at bounding box center [644, 226] width 17 height 17
click at [494, 367] on link "23" at bounding box center [505, 369] width 22 height 22
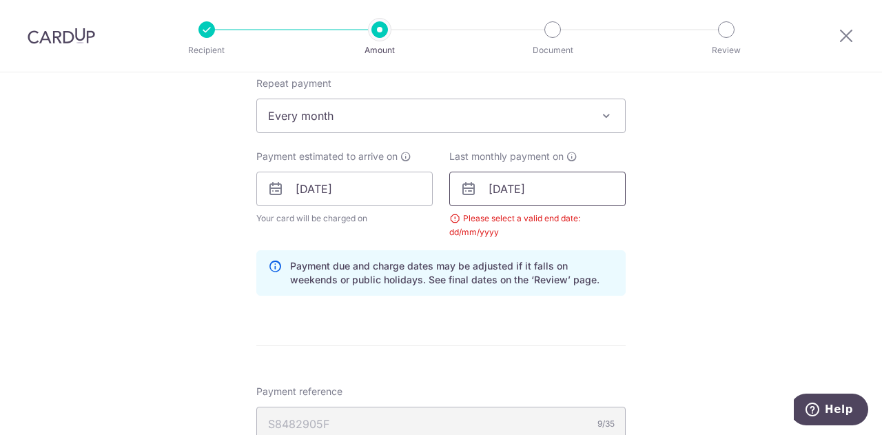
click at [582, 193] on input "[DATE]" at bounding box center [537, 188] width 176 height 34
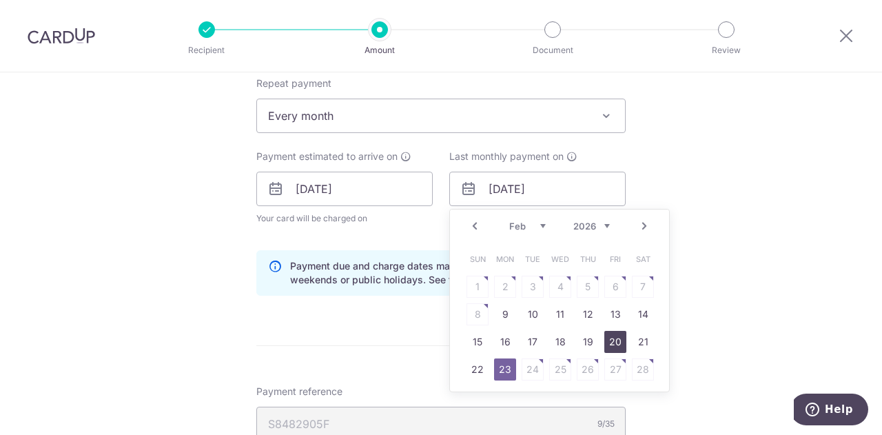
click at [609, 337] on link "20" at bounding box center [615, 342] width 22 height 22
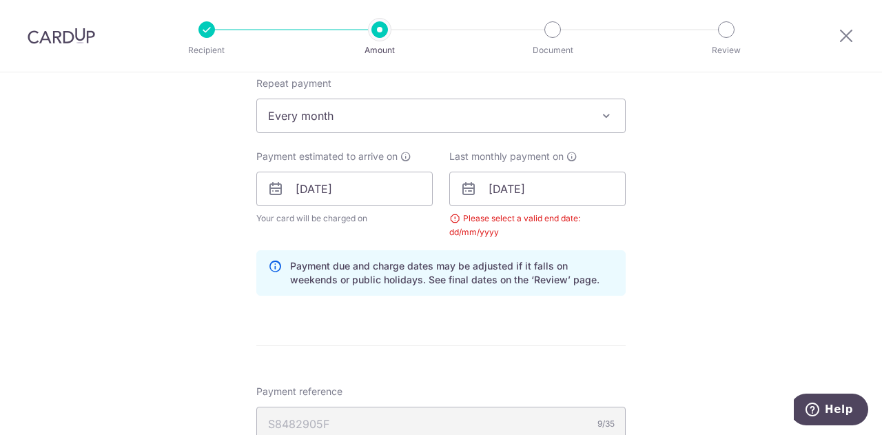
click at [661, 279] on div "Tell us more about your payment Enter one-time or monthly payment amount SGD 98…" at bounding box center [441, 157] width 882 height 1349
click at [515, 188] on input "20/02/2026" at bounding box center [537, 188] width 176 height 34
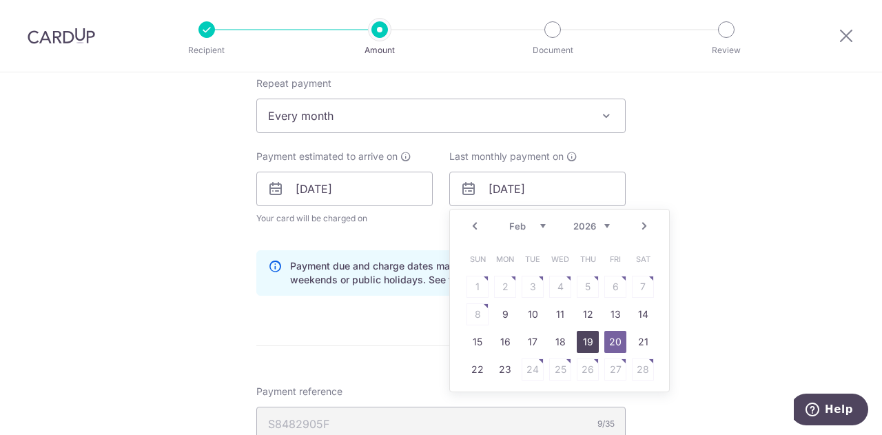
click at [588, 338] on link "19" at bounding box center [587, 342] width 22 height 22
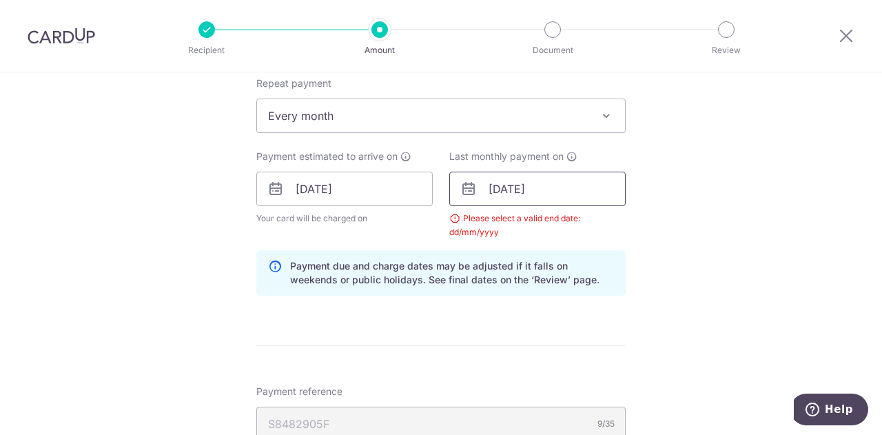
click at [521, 189] on input "19/02/2026" at bounding box center [537, 188] width 176 height 34
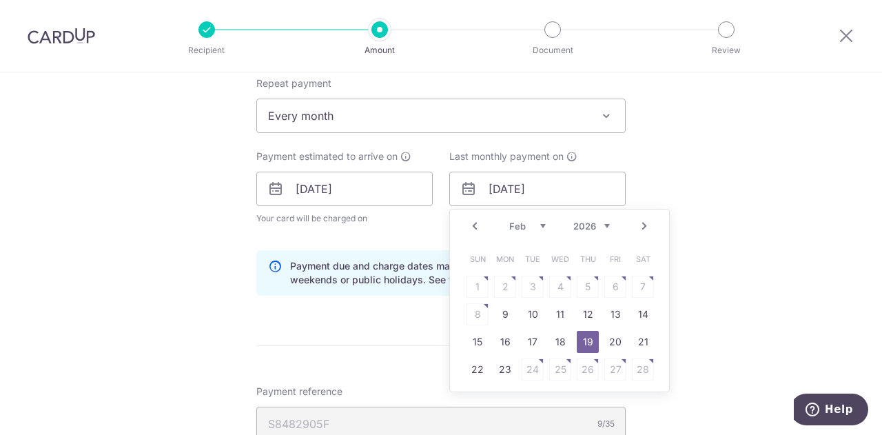
click at [471, 226] on link "Prev" at bounding box center [474, 226] width 17 height 17
click at [499, 399] on link "26" at bounding box center [505, 397] width 22 height 22
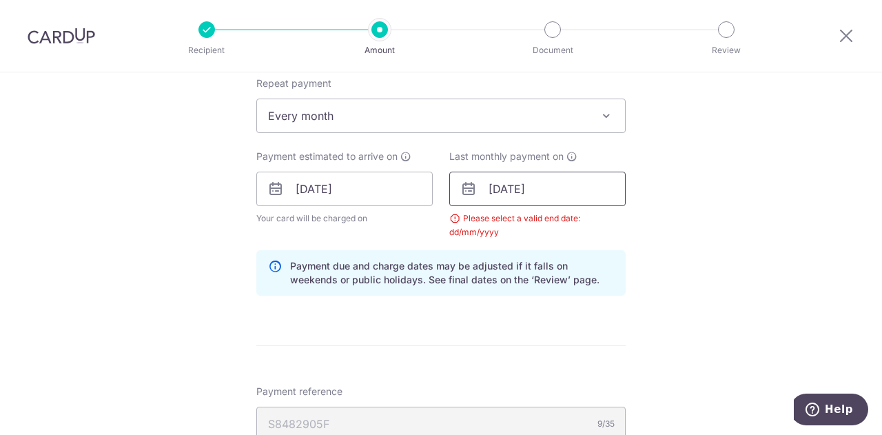
click at [485, 185] on input "26/01/2026" at bounding box center [537, 188] width 176 height 34
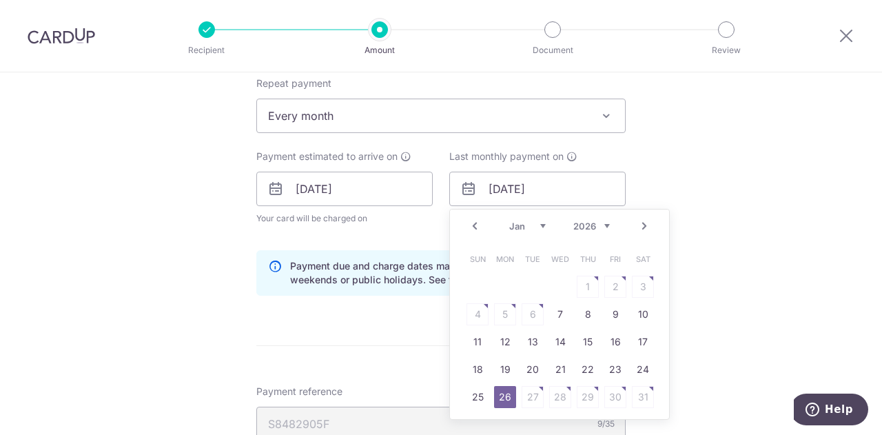
click at [474, 226] on link "Prev" at bounding box center [474, 226] width 17 height 17
click at [583, 367] on link "25" at bounding box center [587, 369] width 22 height 22
type input "[DATE]"
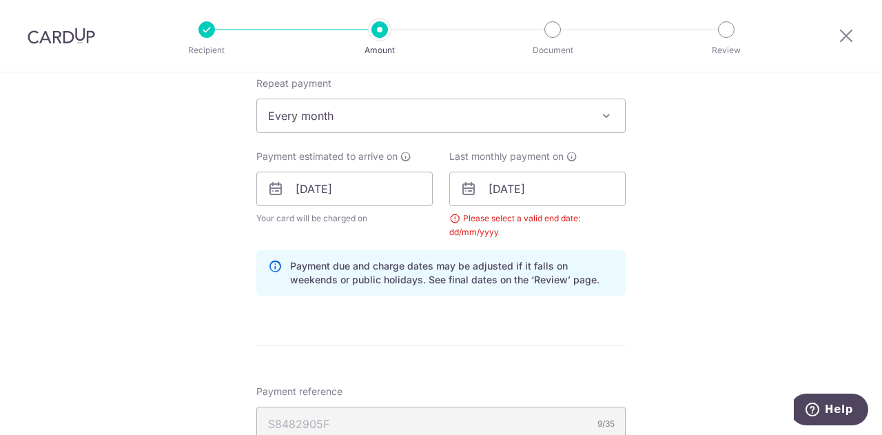
click at [689, 267] on div "Tell us more about your payment Enter one-time or monthly payment amount SGD 98…" at bounding box center [441, 157] width 882 height 1349
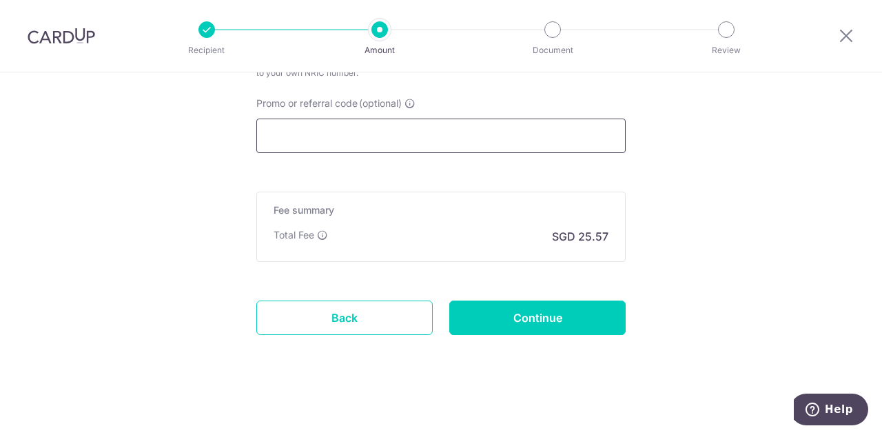
click at [494, 131] on input "Promo or referral code (optional)" at bounding box center [440, 135] width 369 height 34
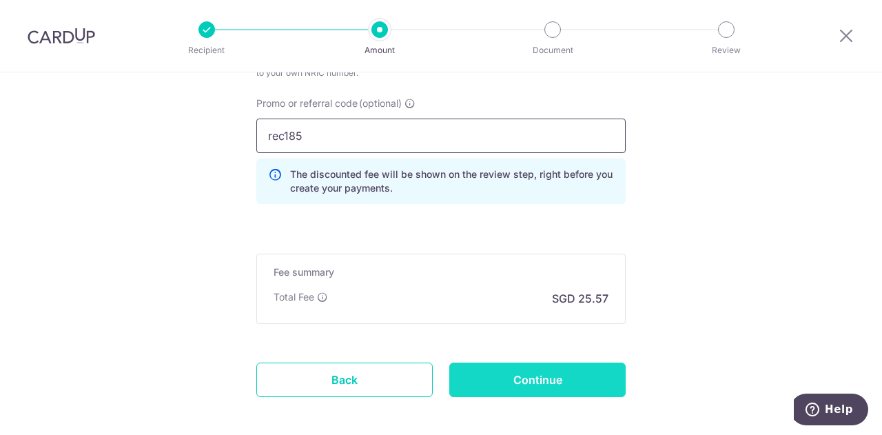
type input "rec185"
click at [541, 373] on input "Continue" at bounding box center [537, 379] width 176 height 34
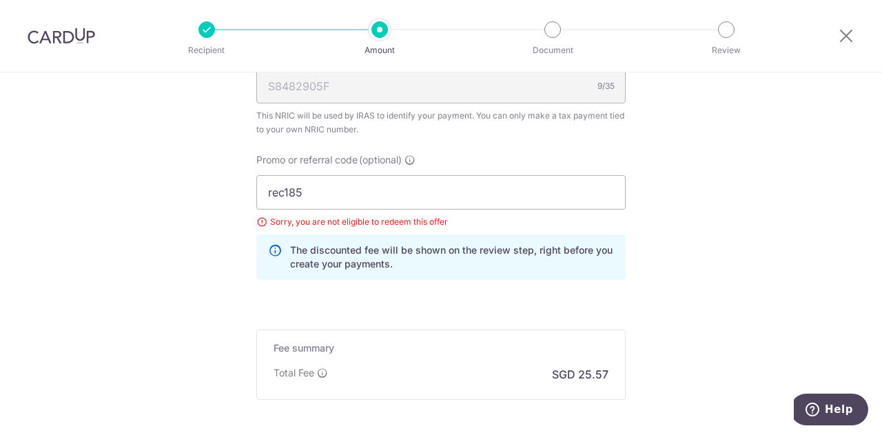
scroll to position [581, 0]
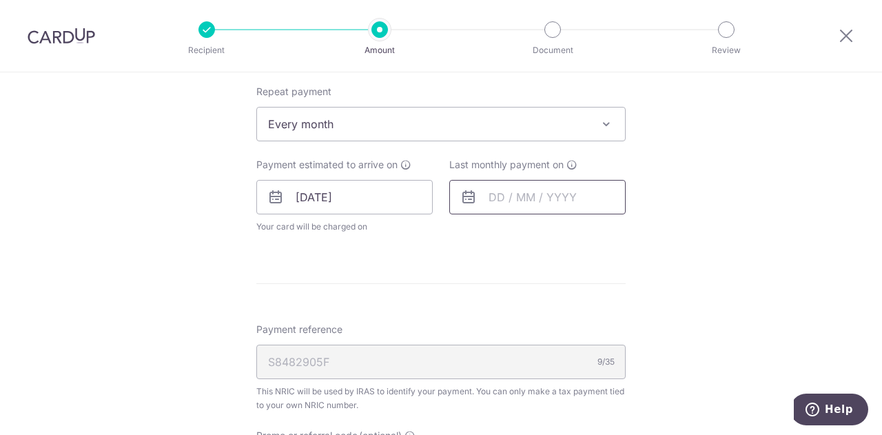
click at [527, 200] on input "text" at bounding box center [537, 197] width 176 height 34
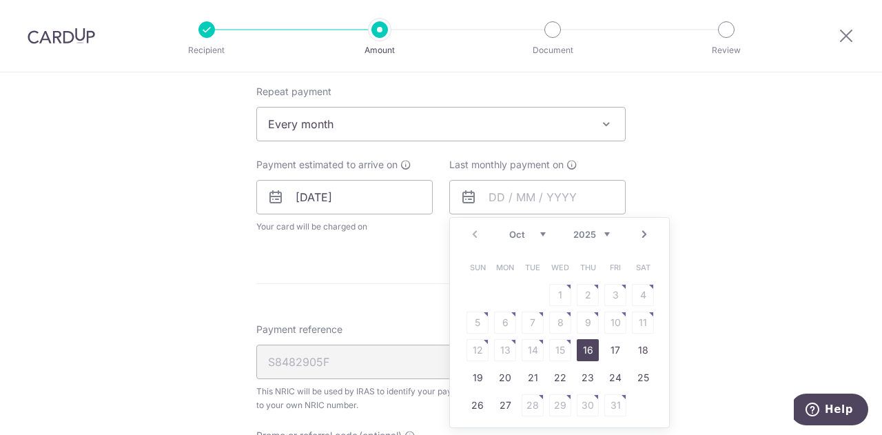
click at [636, 229] on link "Next" at bounding box center [644, 234] width 17 height 17
click at [477, 399] on link "23" at bounding box center [477, 405] width 22 height 22
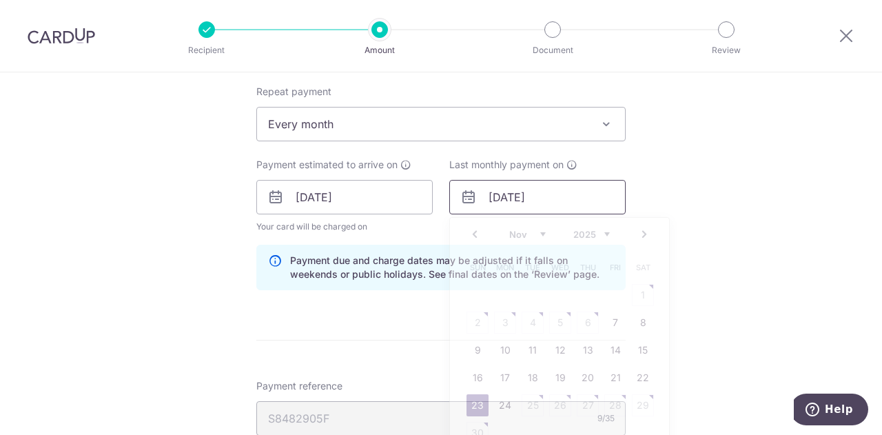
click at [563, 196] on input "[DATE]" at bounding box center [537, 197] width 176 height 34
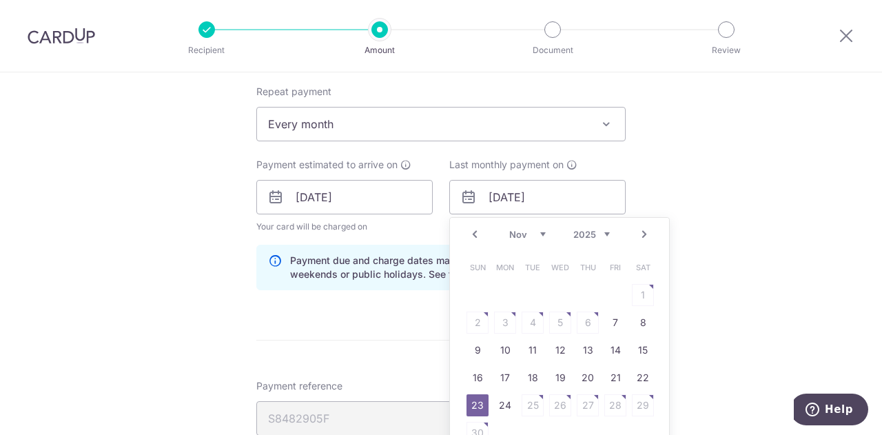
click at [641, 234] on link "Next" at bounding box center [644, 234] width 17 height 17
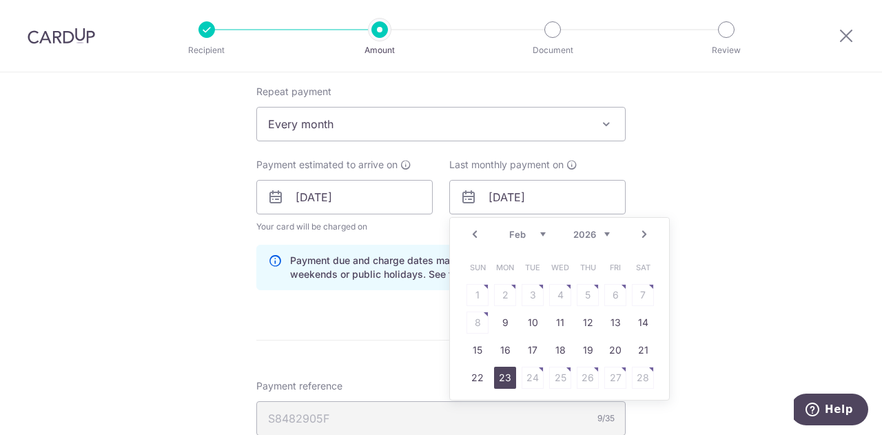
click at [503, 373] on link "23" at bounding box center [505, 377] width 22 height 22
type input "[DATE]"
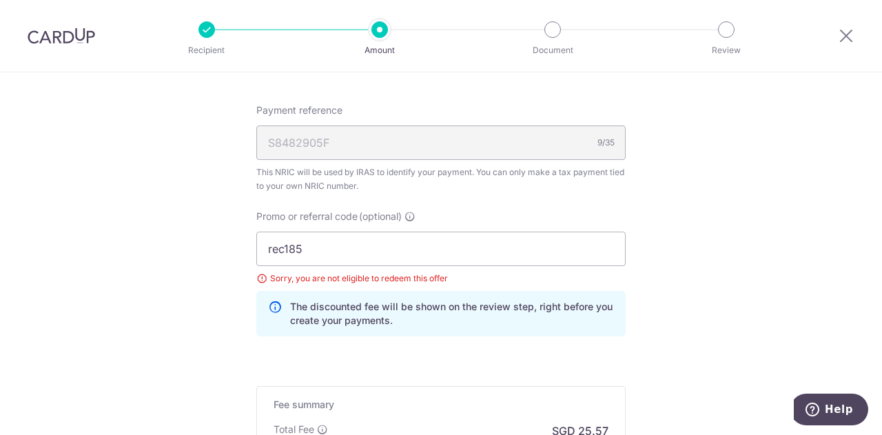
scroll to position [1050, 0]
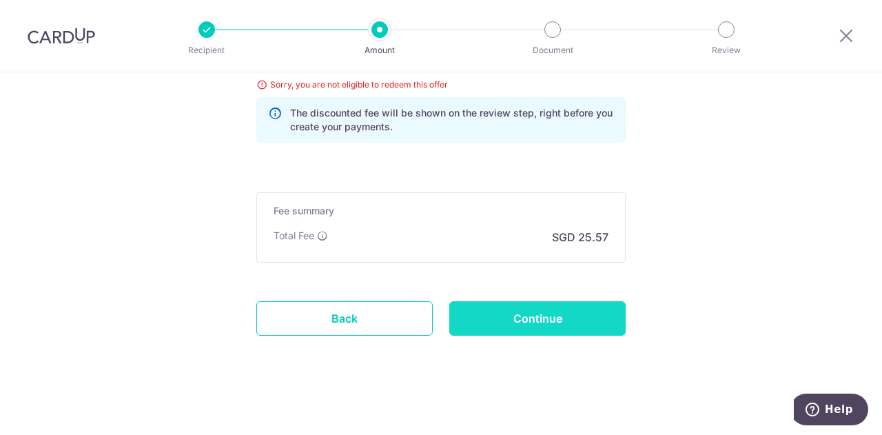
click at [567, 316] on input "Continue" at bounding box center [537, 318] width 176 height 34
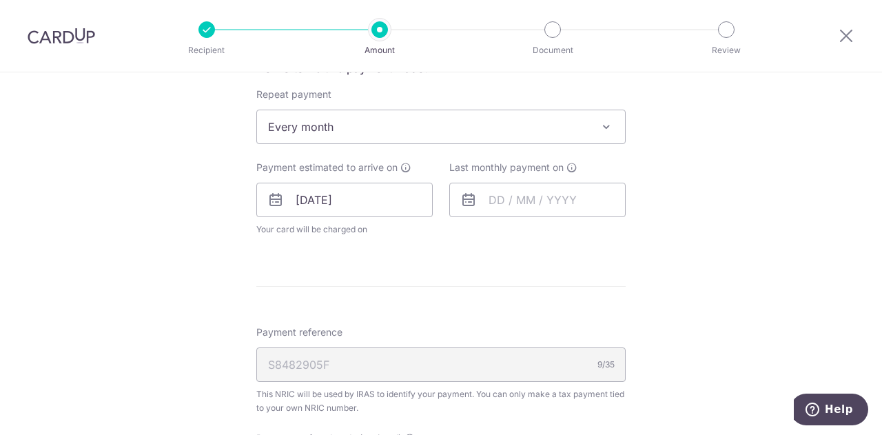
scroll to position [581, 0]
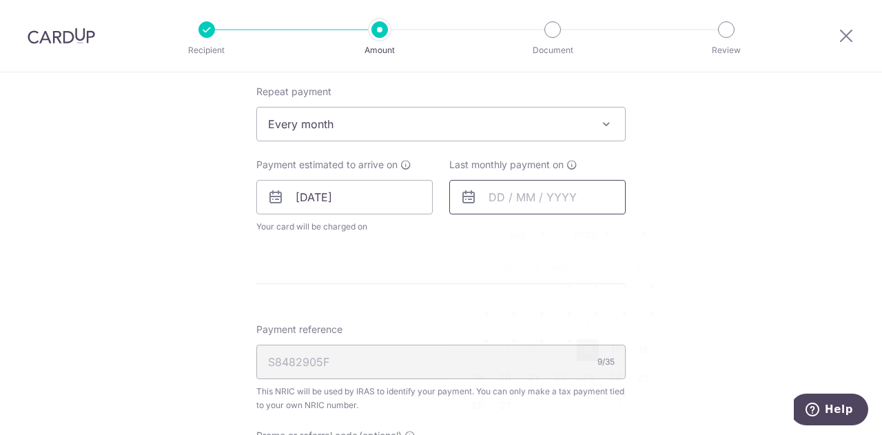
click at [517, 191] on input "text" at bounding box center [537, 197] width 176 height 34
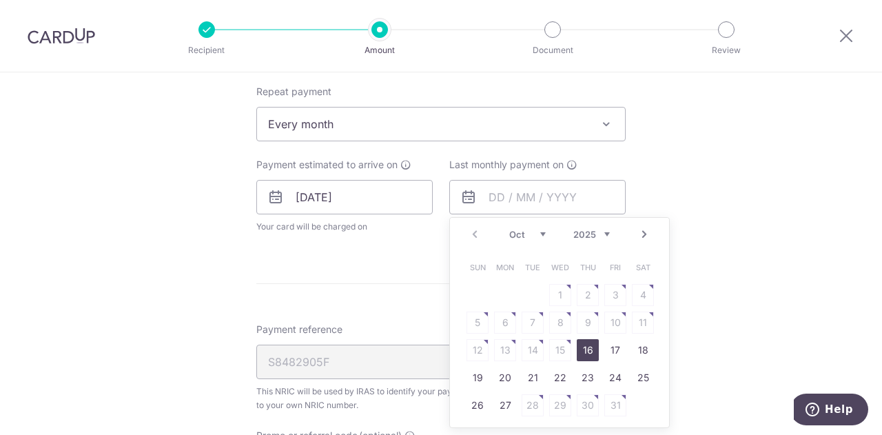
click at [641, 232] on link "Next" at bounding box center [644, 234] width 17 height 17
click at [474, 232] on link "Prev" at bounding box center [474, 234] width 17 height 17
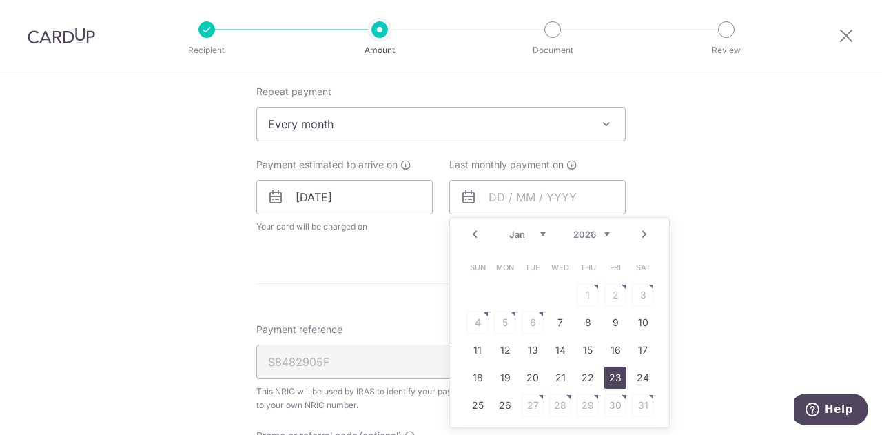
click at [613, 375] on link "23" at bounding box center [615, 377] width 22 height 22
type input "23/01/2026"
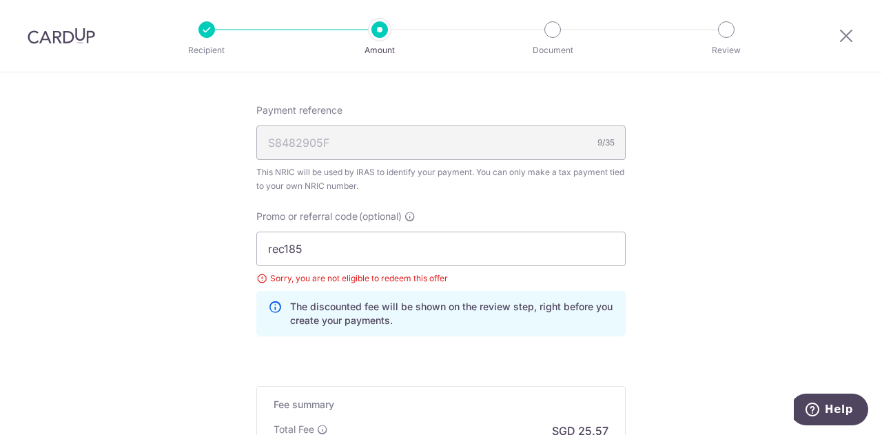
scroll to position [1050, 0]
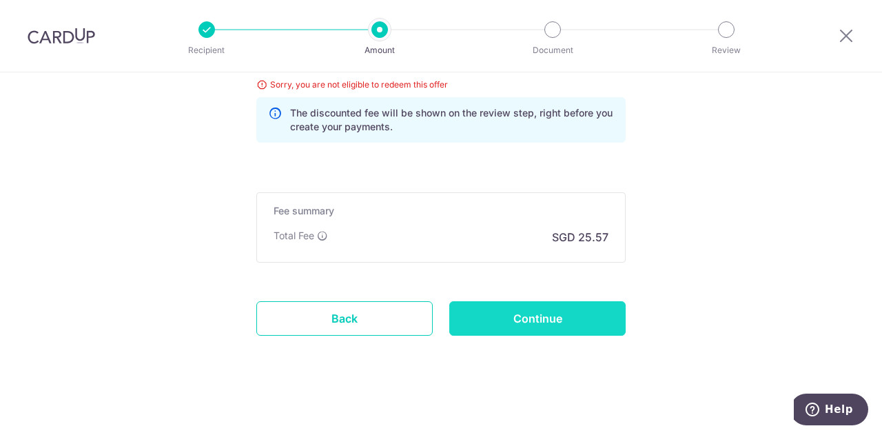
click at [570, 322] on input "Continue" at bounding box center [537, 318] width 176 height 34
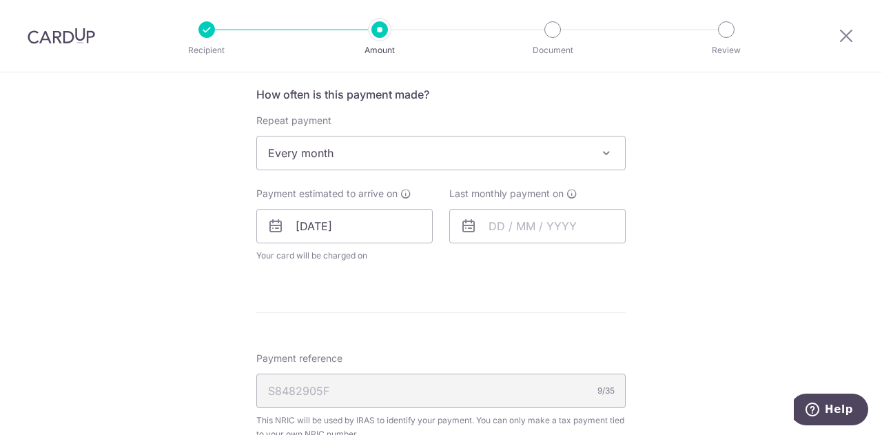
scroll to position [444, 0]
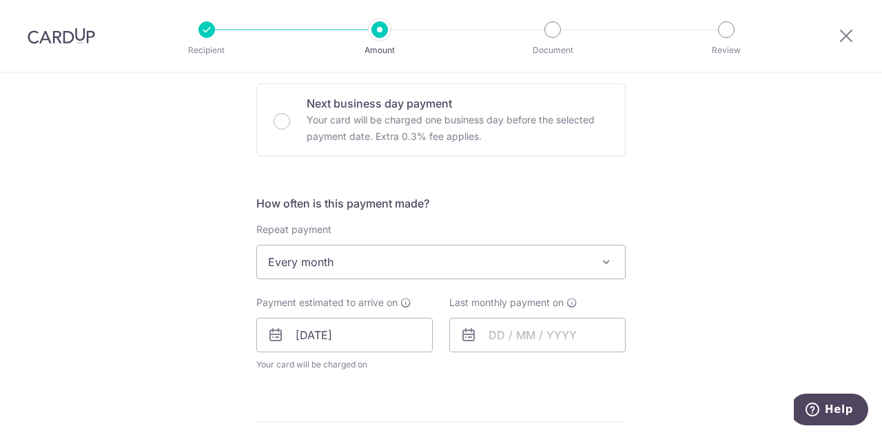
click at [565, 261] on span "Every month" at bounding box center [441, 261] width 368 height 33
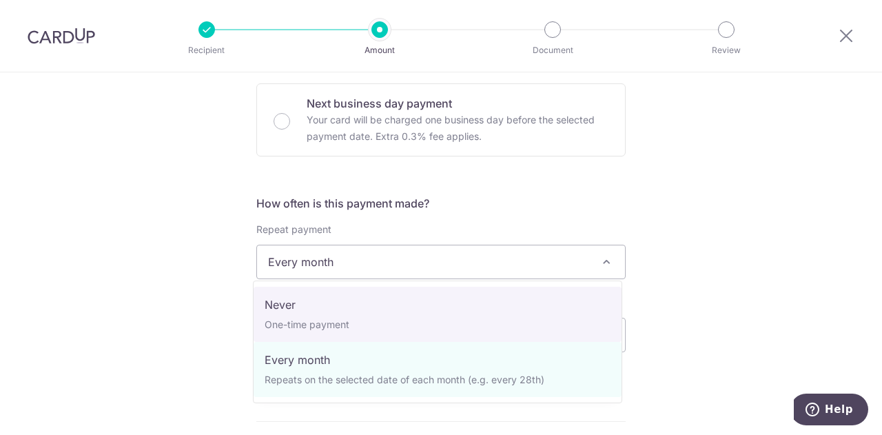
select select "1"
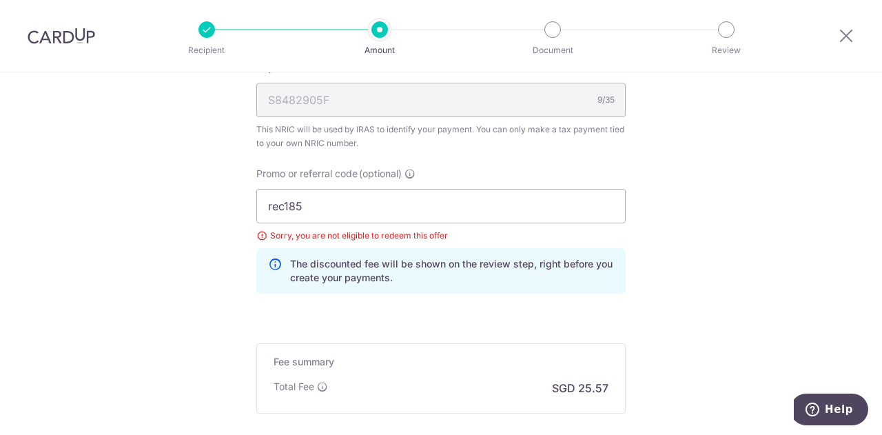
scroll to position [994, 0]
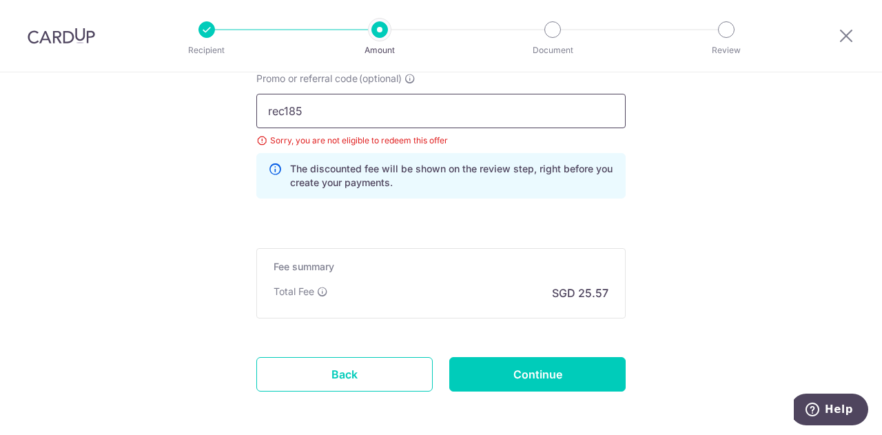
drag, startPoint x: 326, startPoint y: 116, endPoint x: 174, endPoint y: 94, distance: 154.6
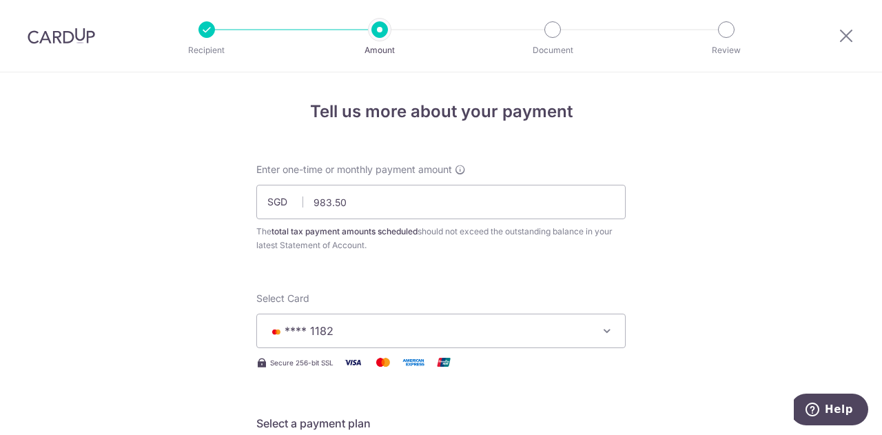
scroll to position [0, 0]
type input "off225"
drag, startPoint x: 324, startPoint y: 202, endPoint x: 351, endPoint y: 206, distance: 27.1
click at [351, 206] on input "983.50" at bounding box center [440, 202] width 369 height 34
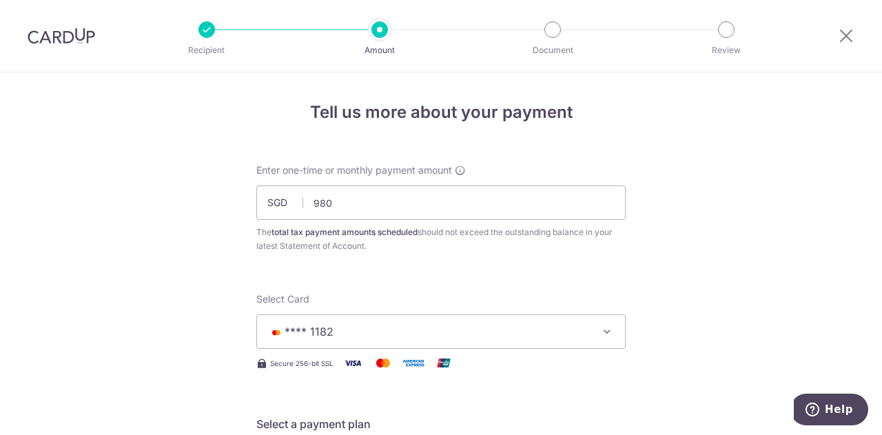
type input "980.00"
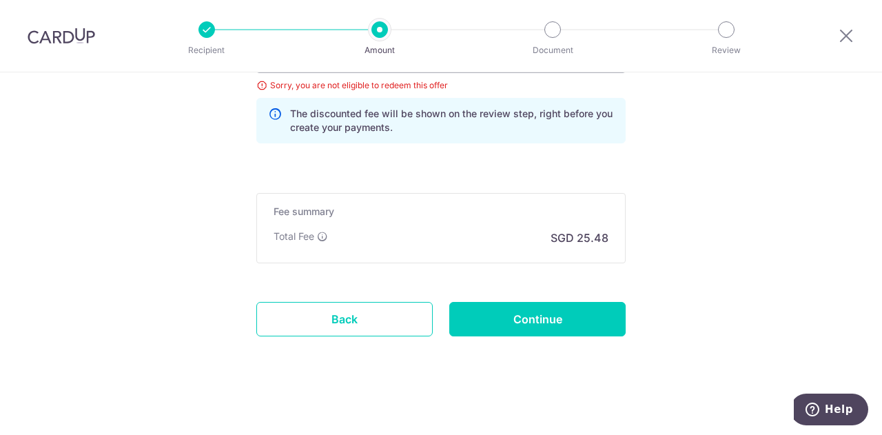
scroll to position [1050, 0]
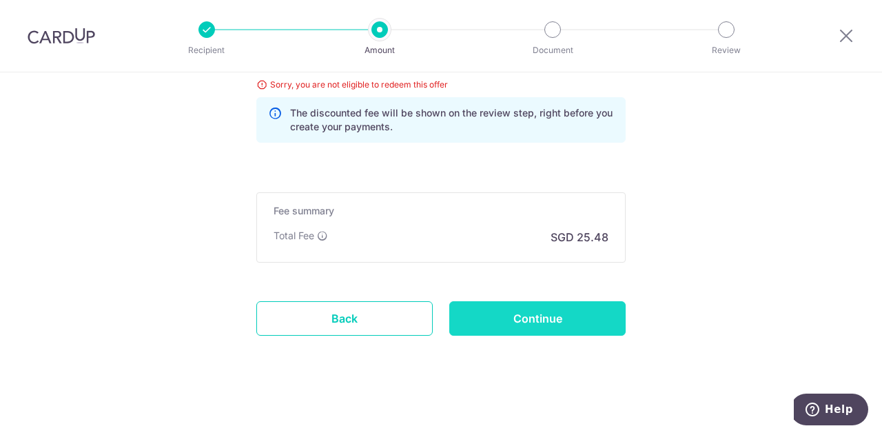
click at [564, 311] on input "Continue" at bounding box center [537, 318] width 176 height 34
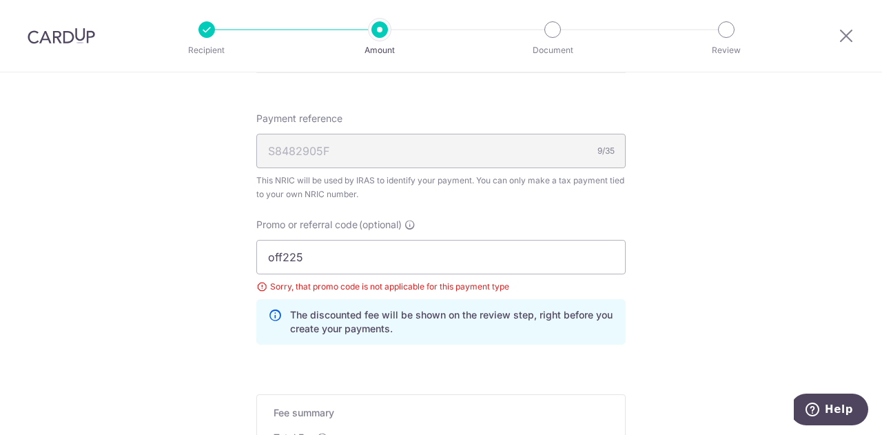
scroll to position [844, 0]
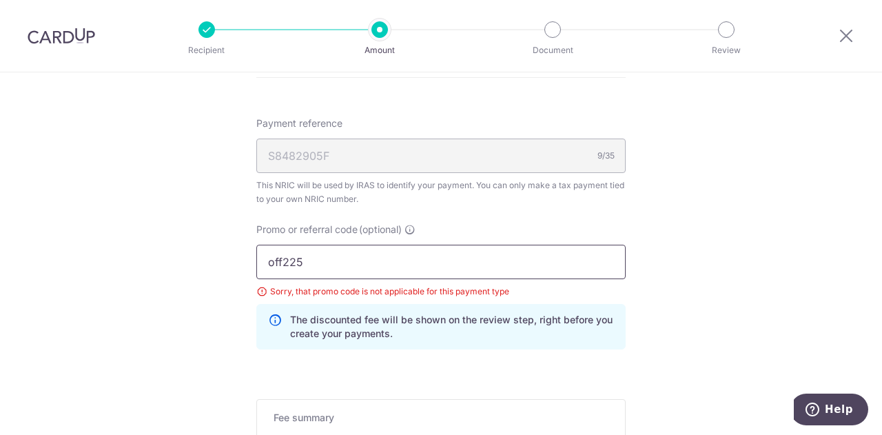
drag, startPoint x: 380, startPoint y: 261, endPoint x: 245, endPoint y: 258, distance: 135.0
click at [248, 258] on div "Promo or referral code (optional) off225 Sorry, that promo code is not applicab…" at bounding box center [441, 291] width 386 height 138
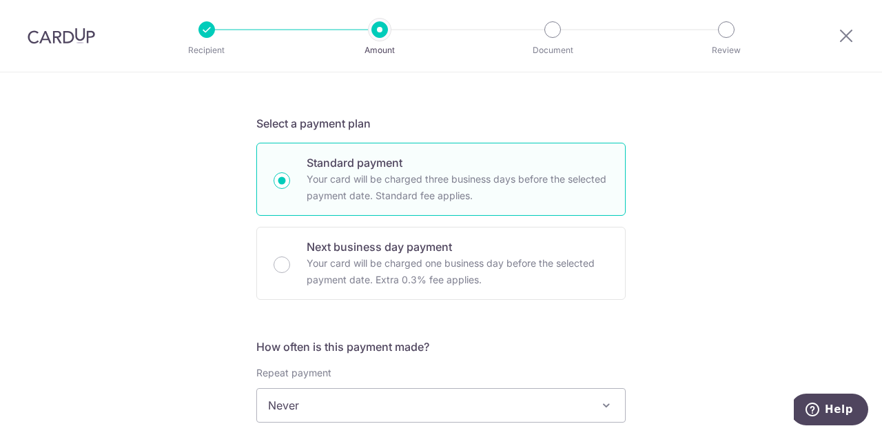
scroll to position [94, 0]
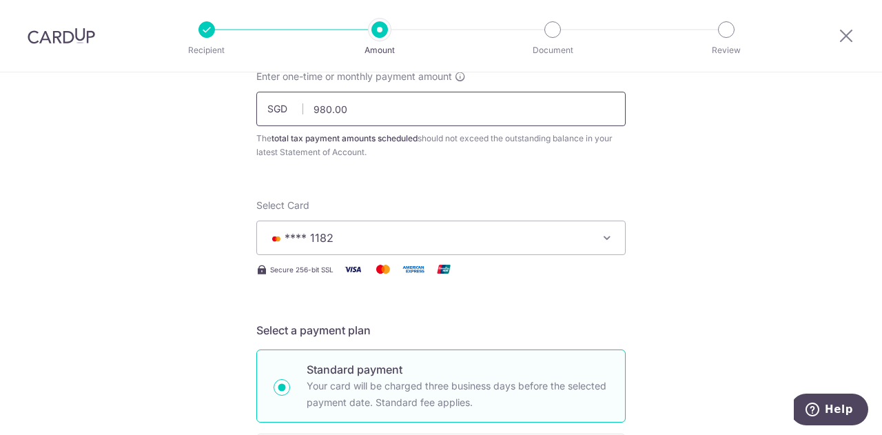
drag, startPoint x: 367, startPoint y: 109, endPoint x: 274, endPoint y: 103, distance: 93.2
click at [274, 103] on div "SGD 980.00 980.00" at bounding box center [440, 109] width 369 height 34
type input "975.00"
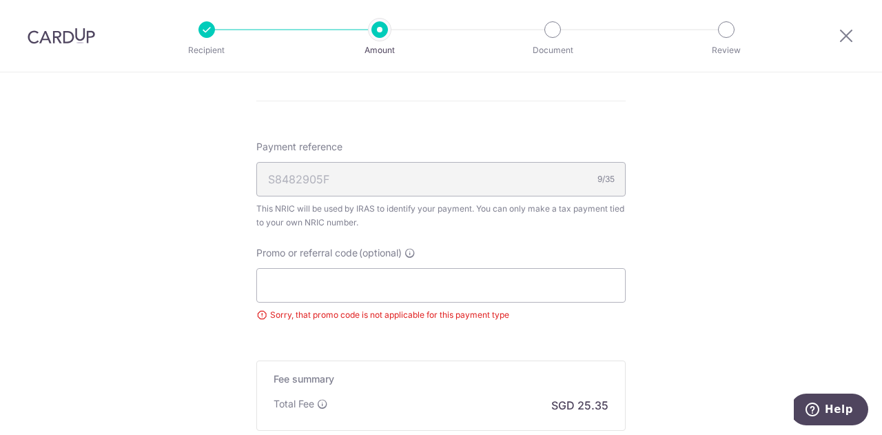
scroll to position [920, 0]
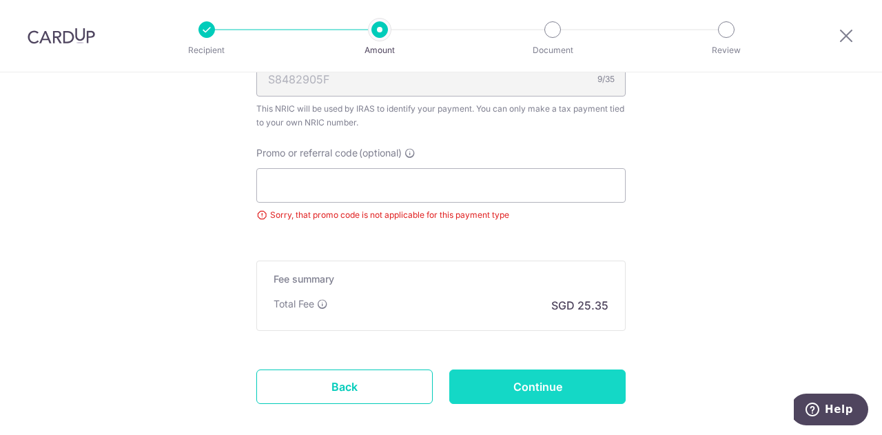
click at [572, 379] on input "Continue" at bounding box center [537, 386] width 176 height 34
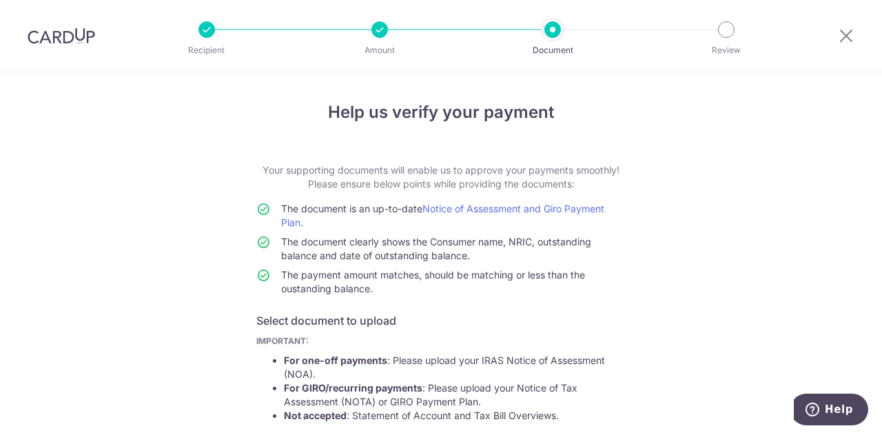
scroll to position [266, 0]
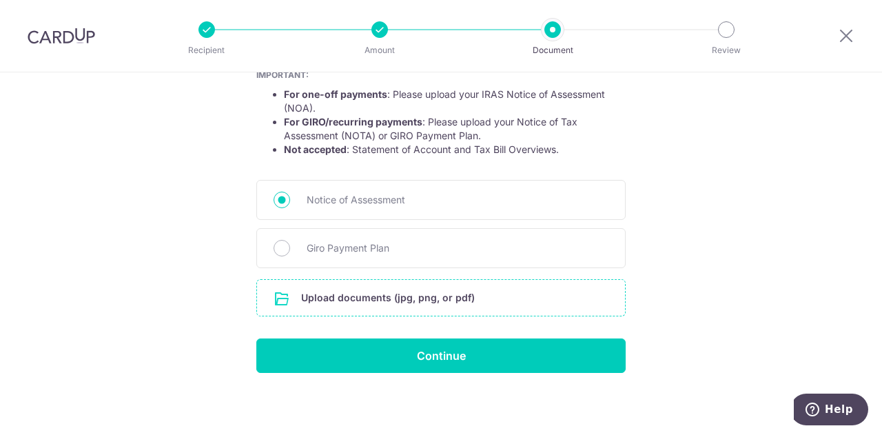
click at [386, 296] on input "file" at bounding box center [441, 298] width 368 height 36
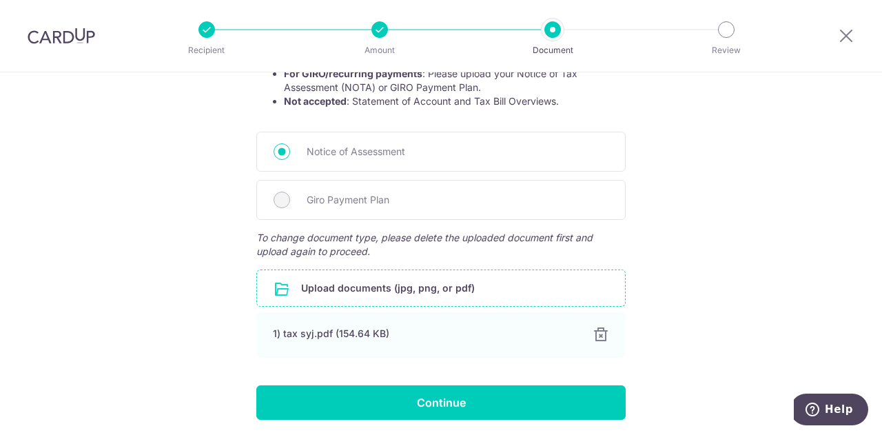
scroll to position [335, 0]
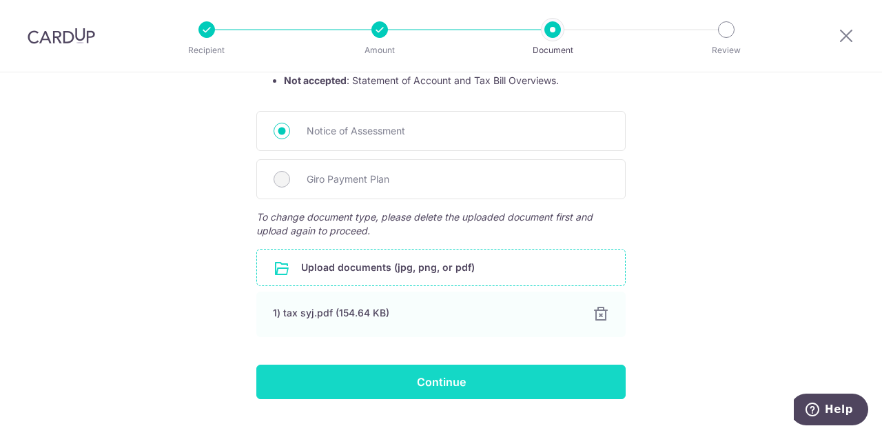
click at [490, 376] on input "Continue" at bounding box center [440, 381] width 369 height 34
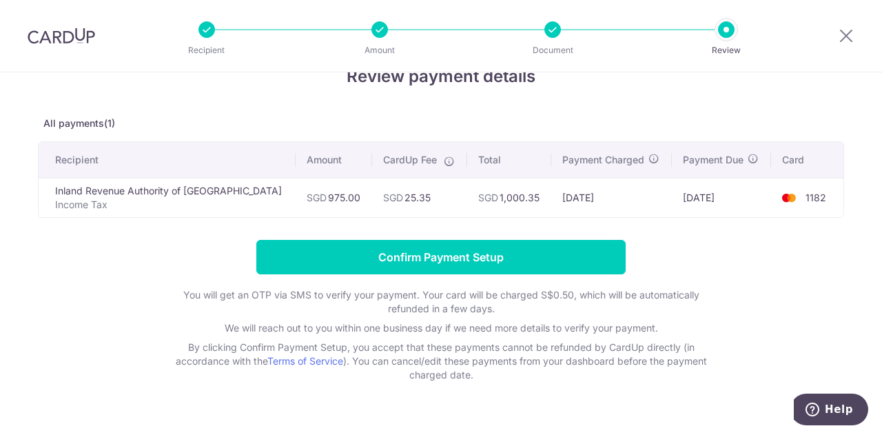
scroll to position [62, 0]
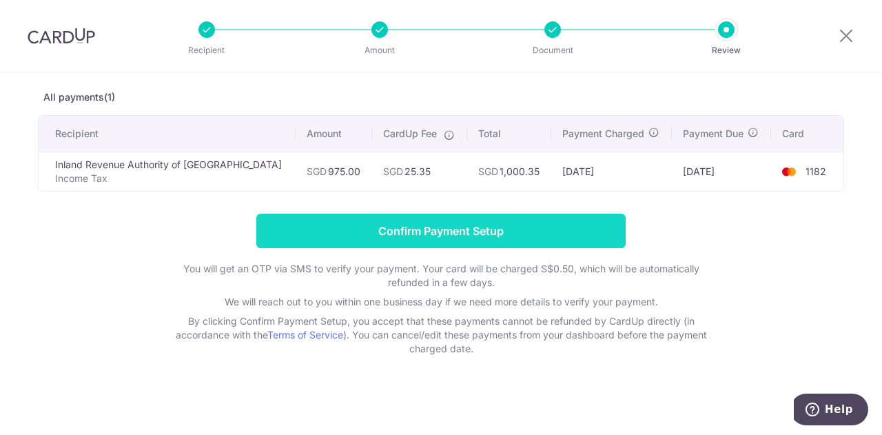
click at [570, 227] on input "Confirm Payment Setup" at bounding box center [440, 230] width 369 height 34
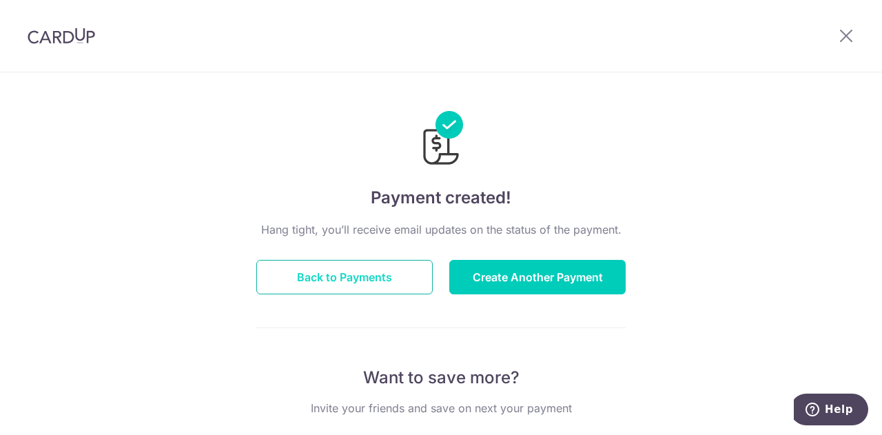
click at [359, 280] on button "Back to Payments" at bounding box center [344, 277] width 176 height 34
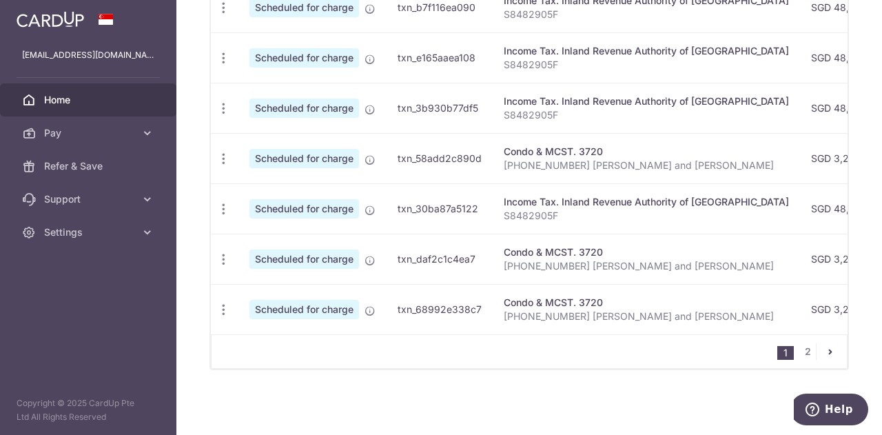
scroll to position [355, 0]
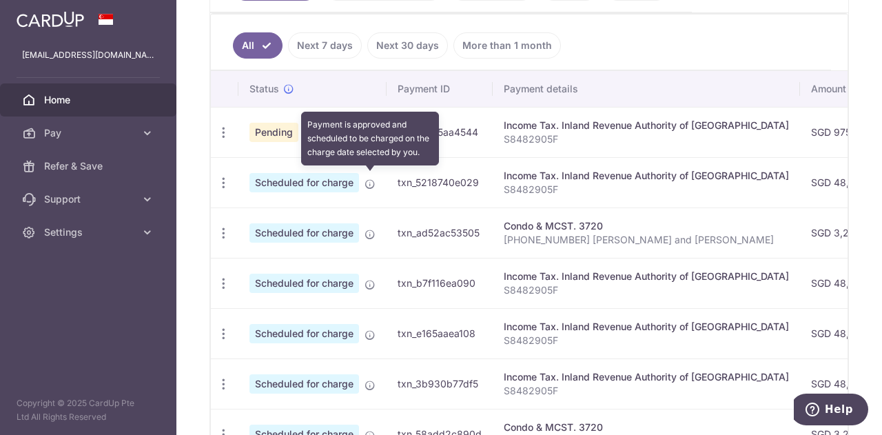
click at [371, 180] on icon at bounding box center [369, 183] width 11 height 11
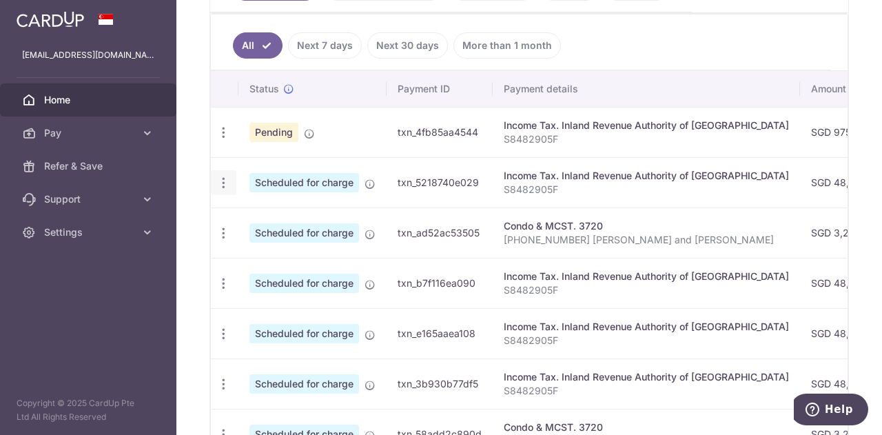
click at [231, 178] on div "Update payment Cancel payment" at bounding box center [223, 182] width 25 height 25
click at [225, 178] on icon "button" at bounding box center [223, 183] width 14 height 14
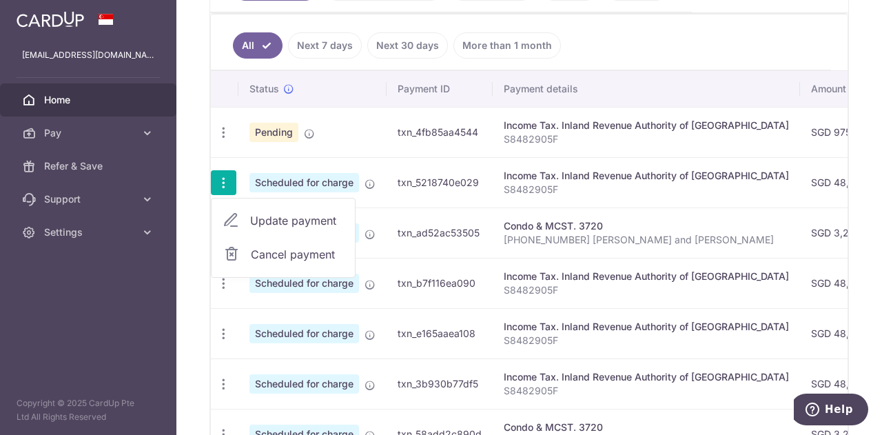
click at [265, 216] on span "Update payment" at bounding box center [297, 220] width 94 height 17
radio input "true"
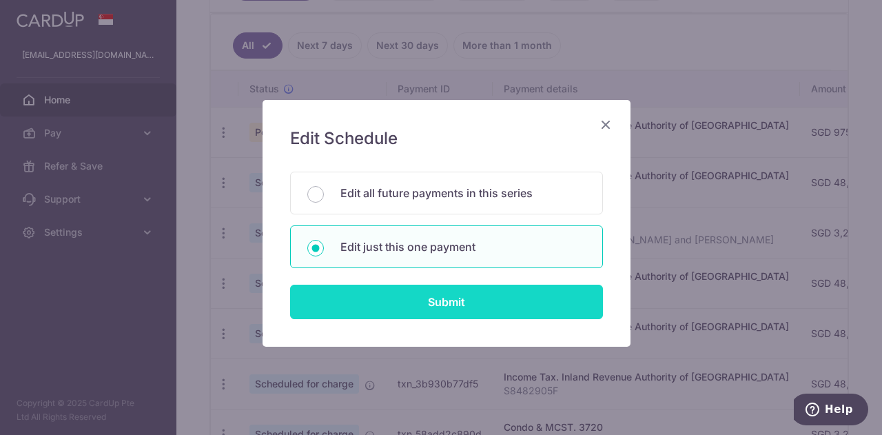
click at [372, 297] on input "Submit" at bounding box center [446, 301] width 313 height 34
radio input "true"
type input "48,874.20"
type input "26/10/2025"
type input "S8482905F"
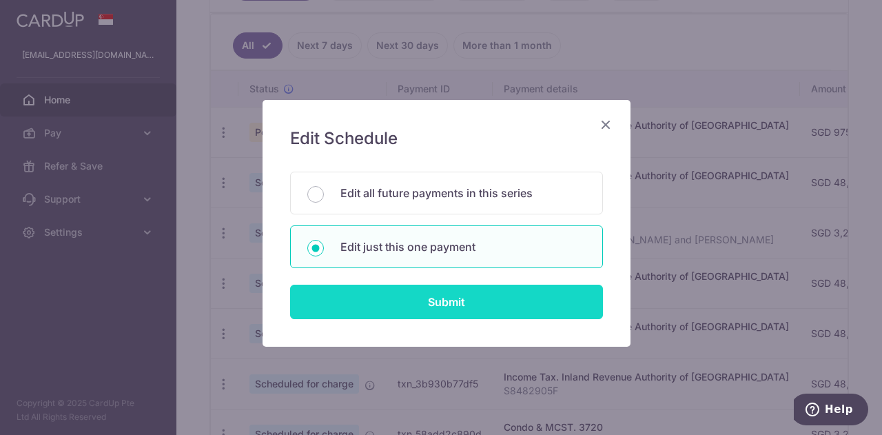
type input "B2C17"
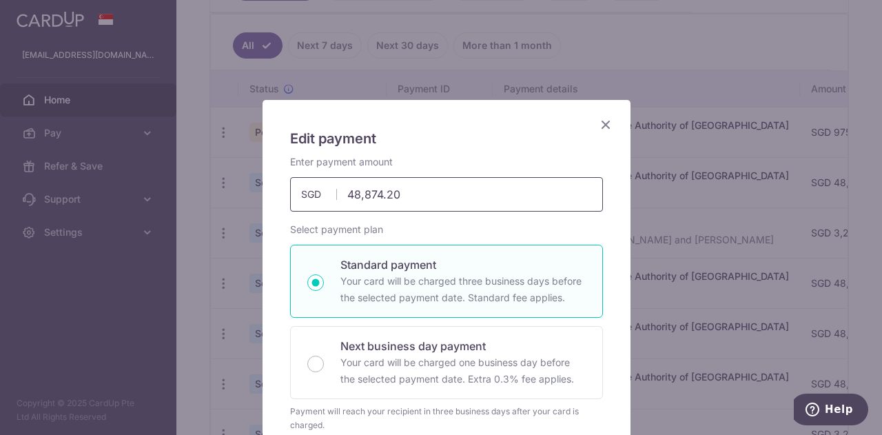
click at [421, 187] on input "48,874.20" at bounding box center [446, 194] width 313 height 34
drag, startPoint x: 350, startPoint y: 194, endPoint x: 428, endPoint y: 198, distance: 78.7
click at [428, 198] on input "48,874.20" at bounding box center [446, 194] width 313 height 34
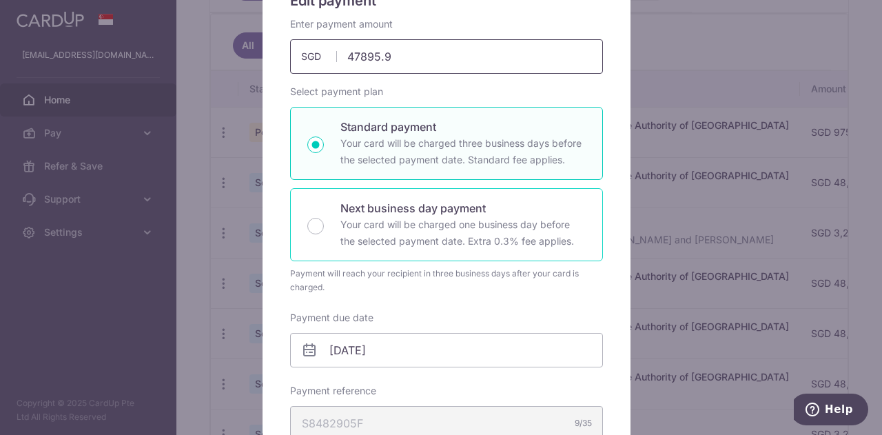
scroll to position [275, 0]
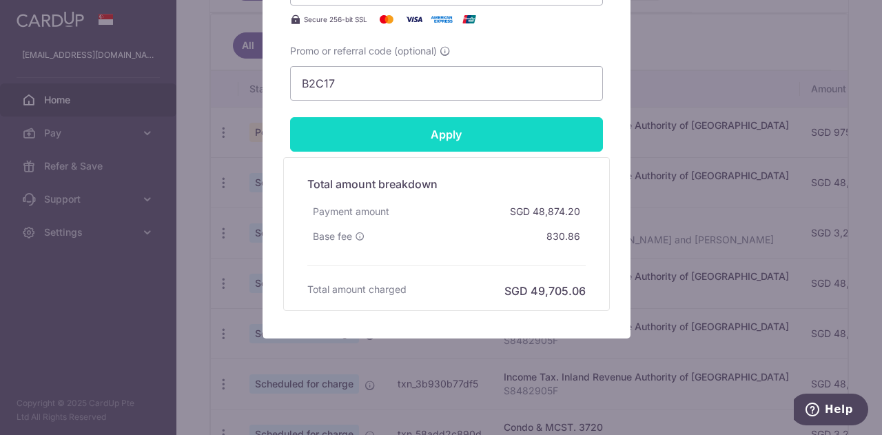
type input "47,895.90"
click at [468, 127] on input "Apply" at bounding box center [446, 134] width 313 height 34
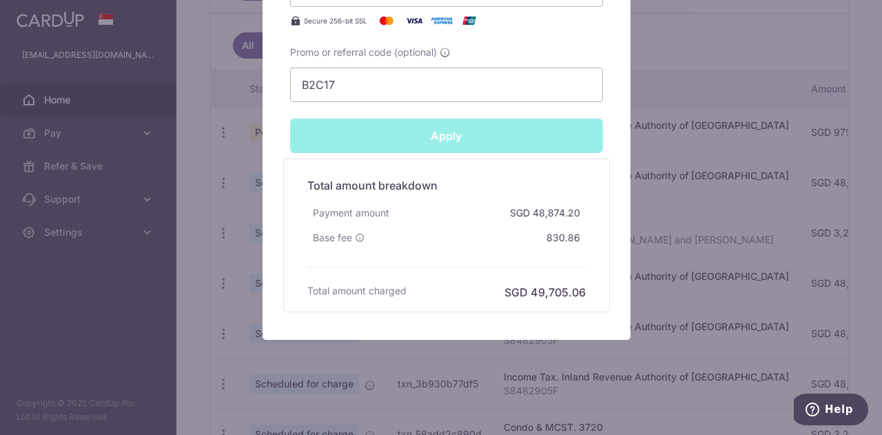
type input "Successfully Applied"
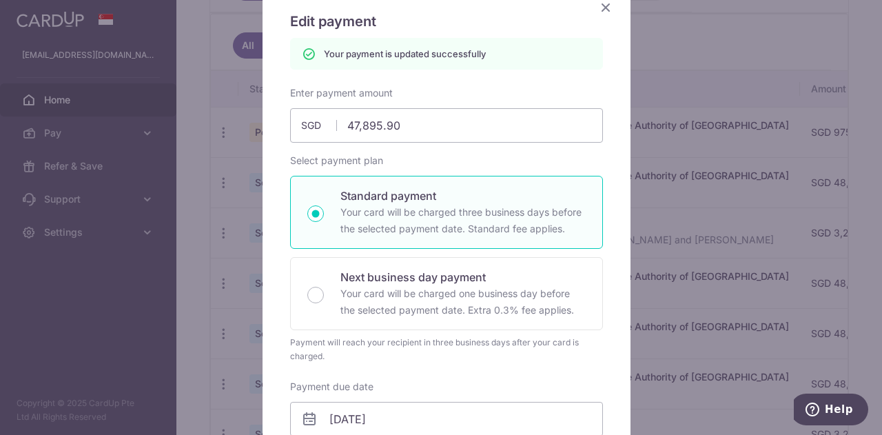
scroll to position [0, 0]
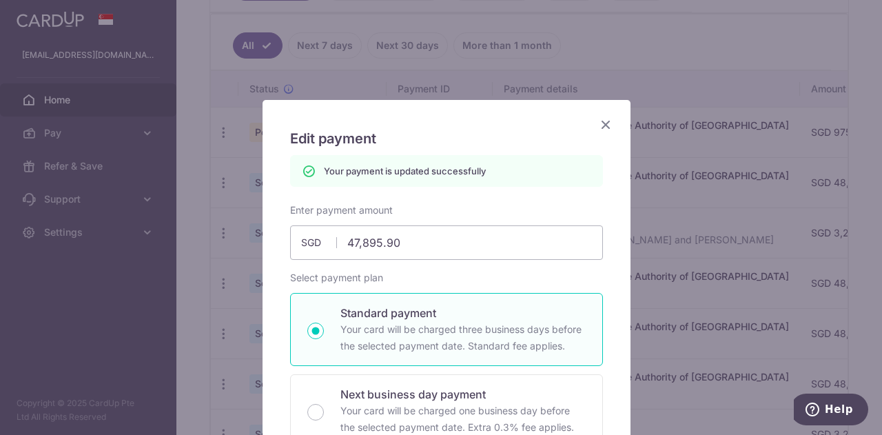
click at [603, 125] on icon "Close" at bounding box center [605, 124] width 17 height 17
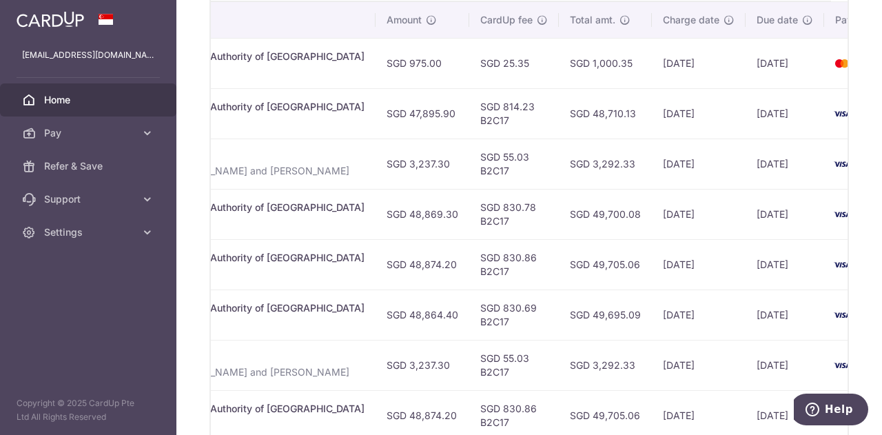
scroll to position [355, 0]
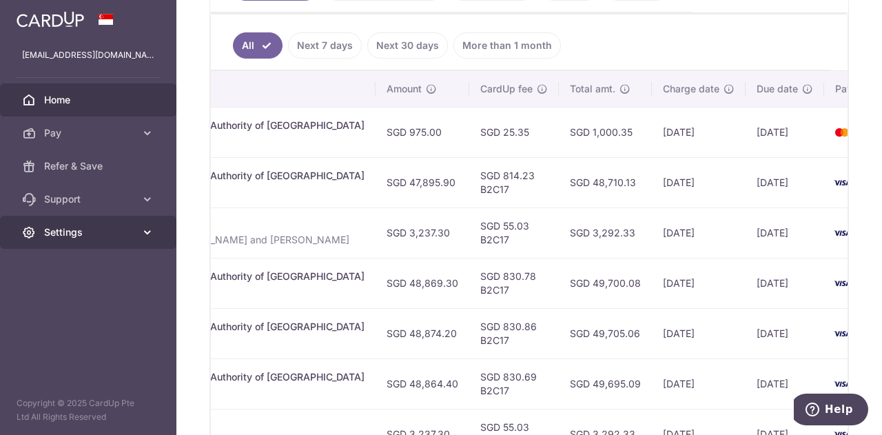
click at [72, 231] on span "Settings" at bounding box center [89, 232] width 91 height 14
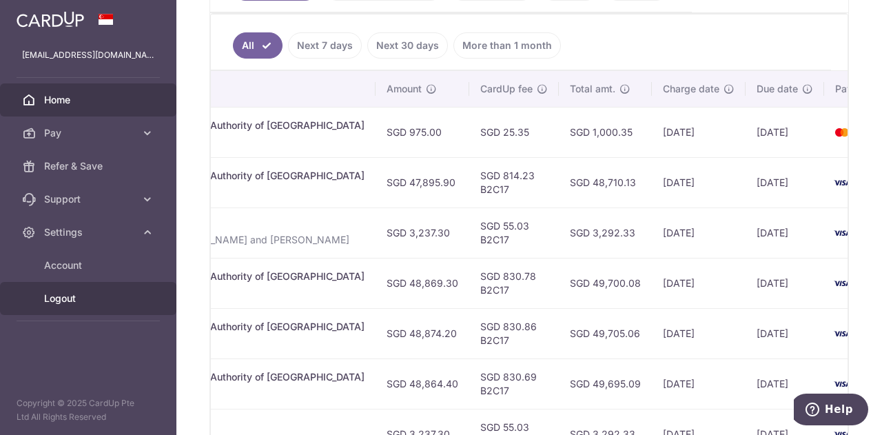
click at [79, 298] on span "Logout" at bounding box center [89, 298] width 91 height 14
